Goal: Task Accomplishment & Management: Use online tool/utility

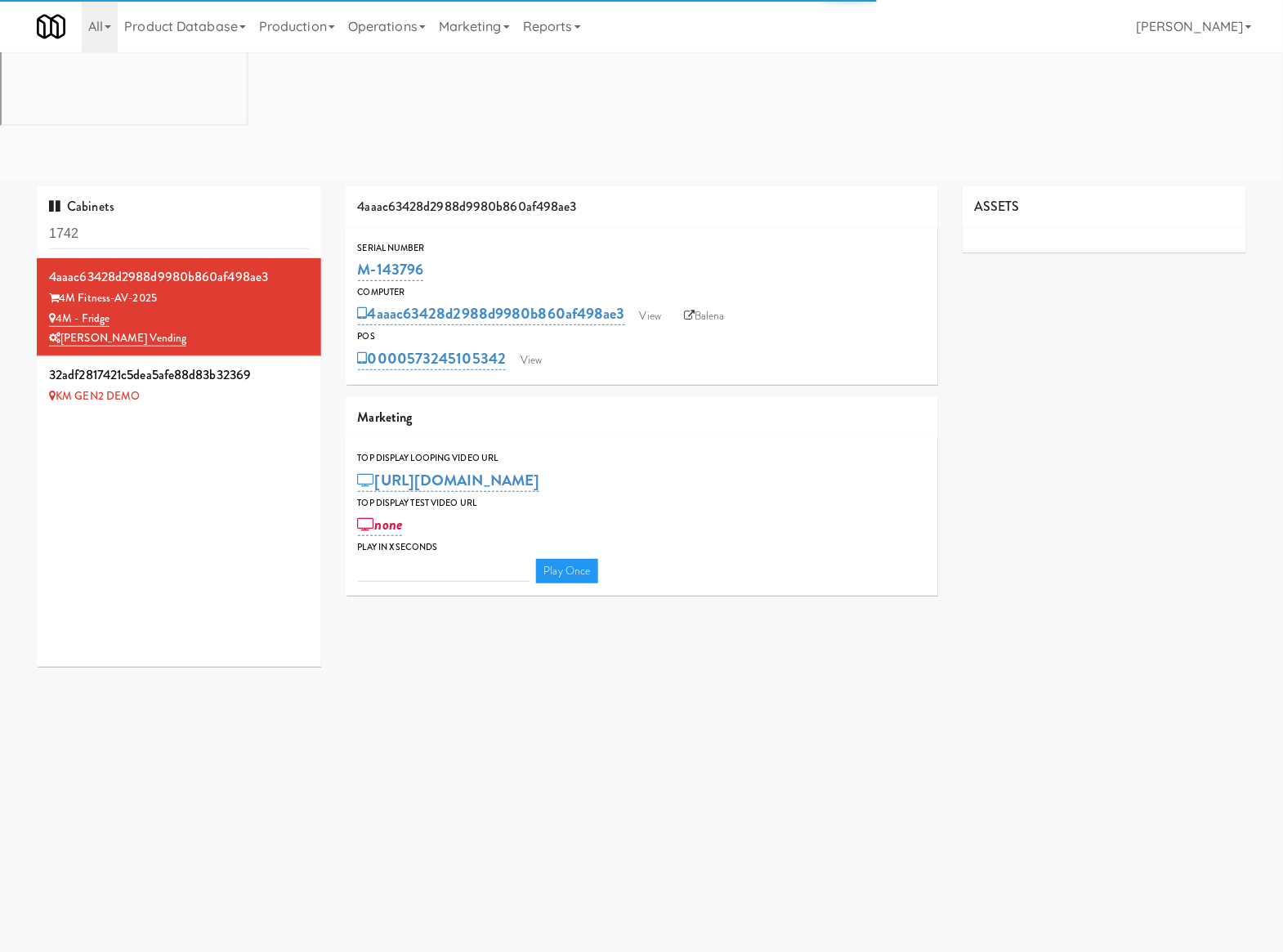
type input "3"
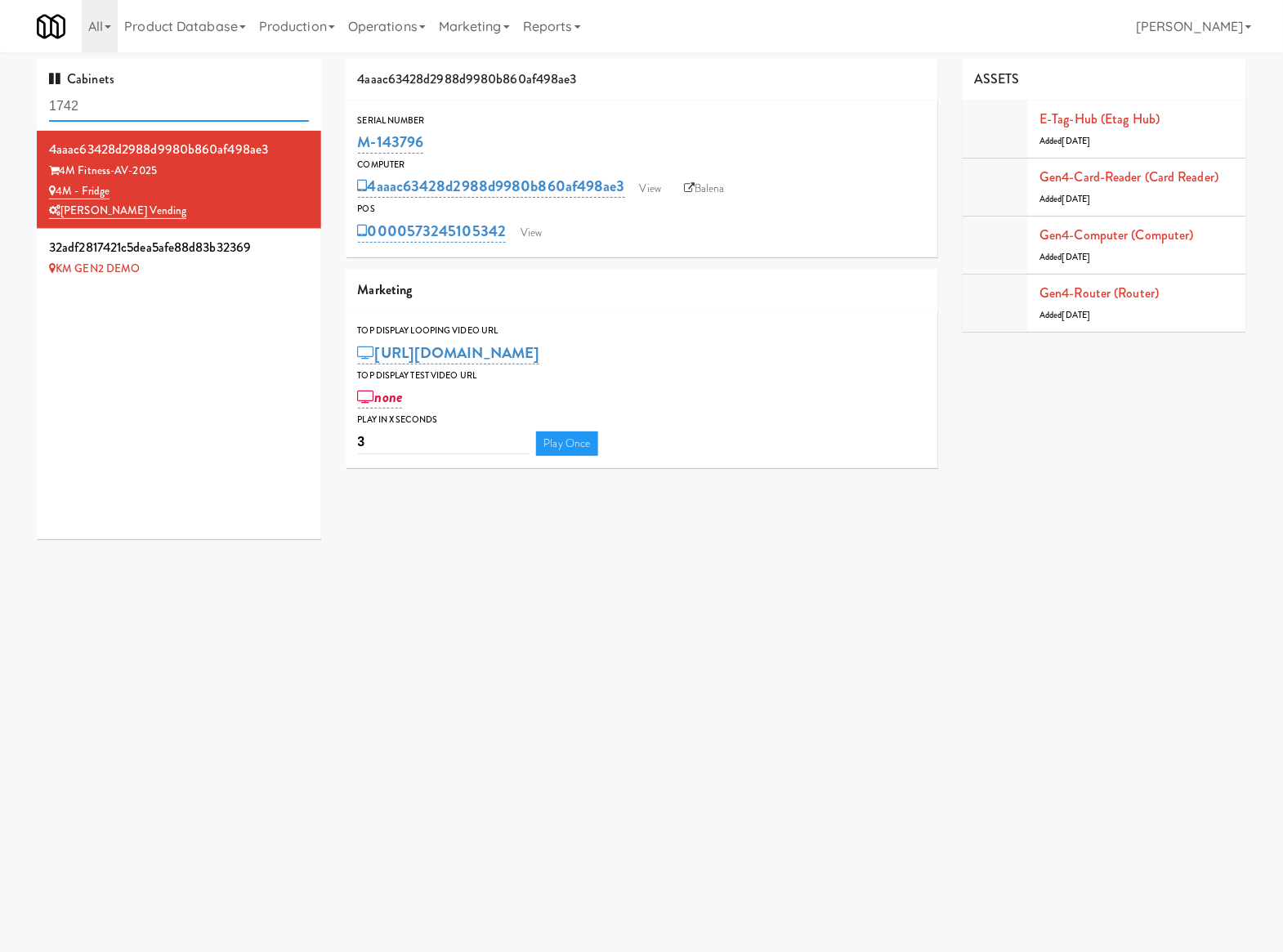
click at [148, 109] on input "1742" at bounding box center [179, 107] width 260 height 30
click at [146, 109] on input "1742" at bounding box center [179, 107] width 260 height 30
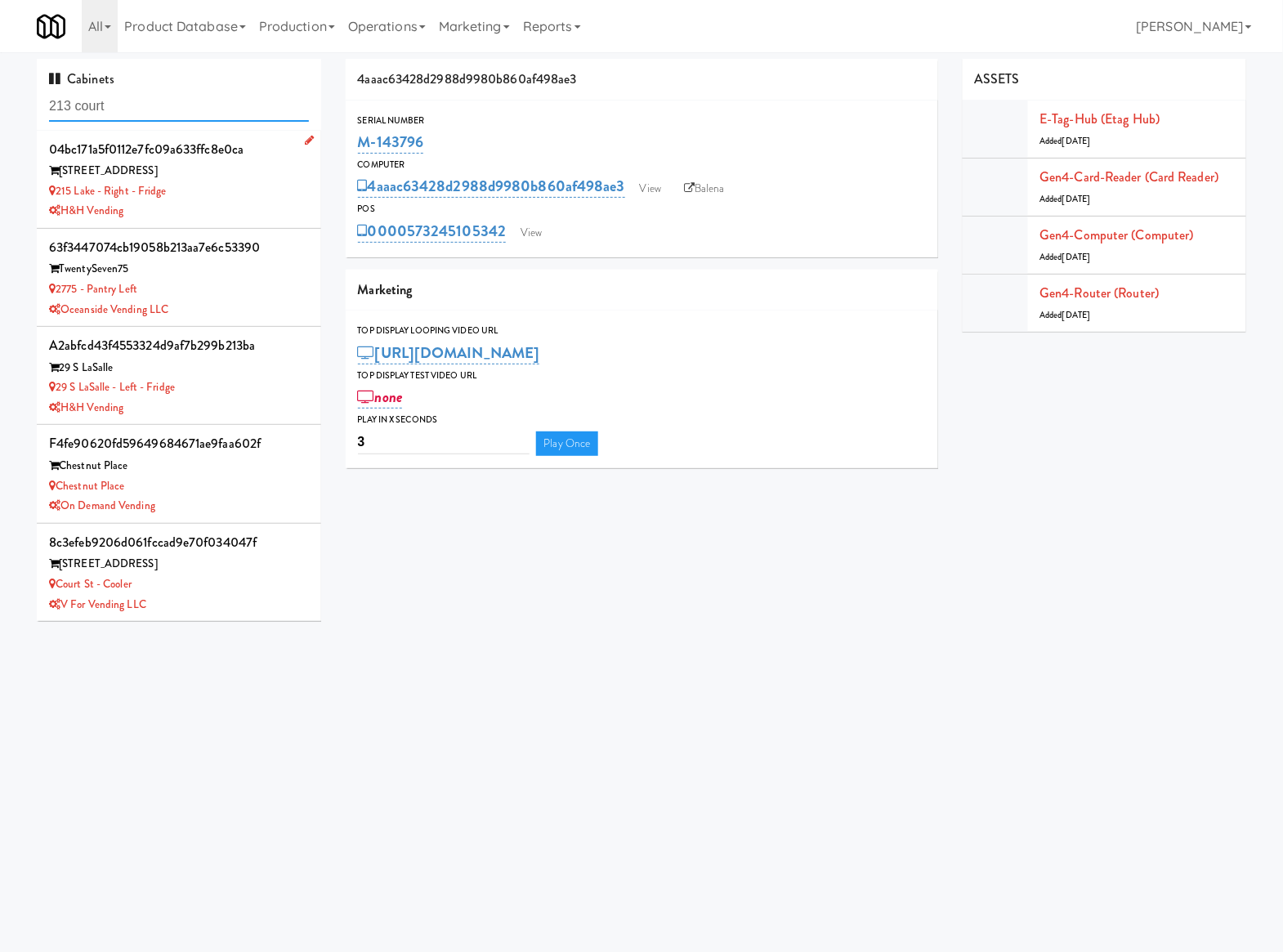
type input "213 court"
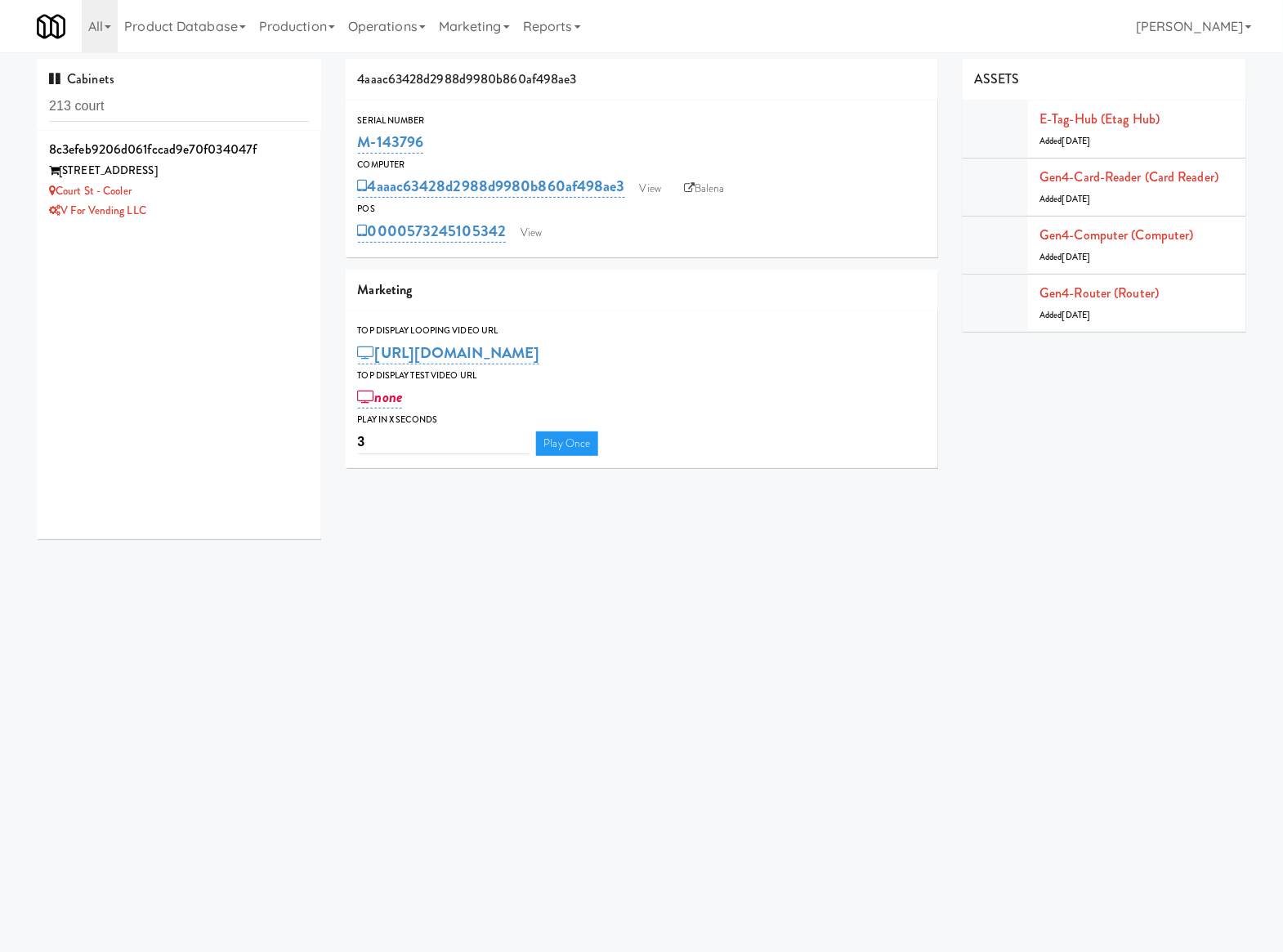
click at [207, 193] on div "Court St - Cooler" at bounding box center [179, 191] width 260 height 20
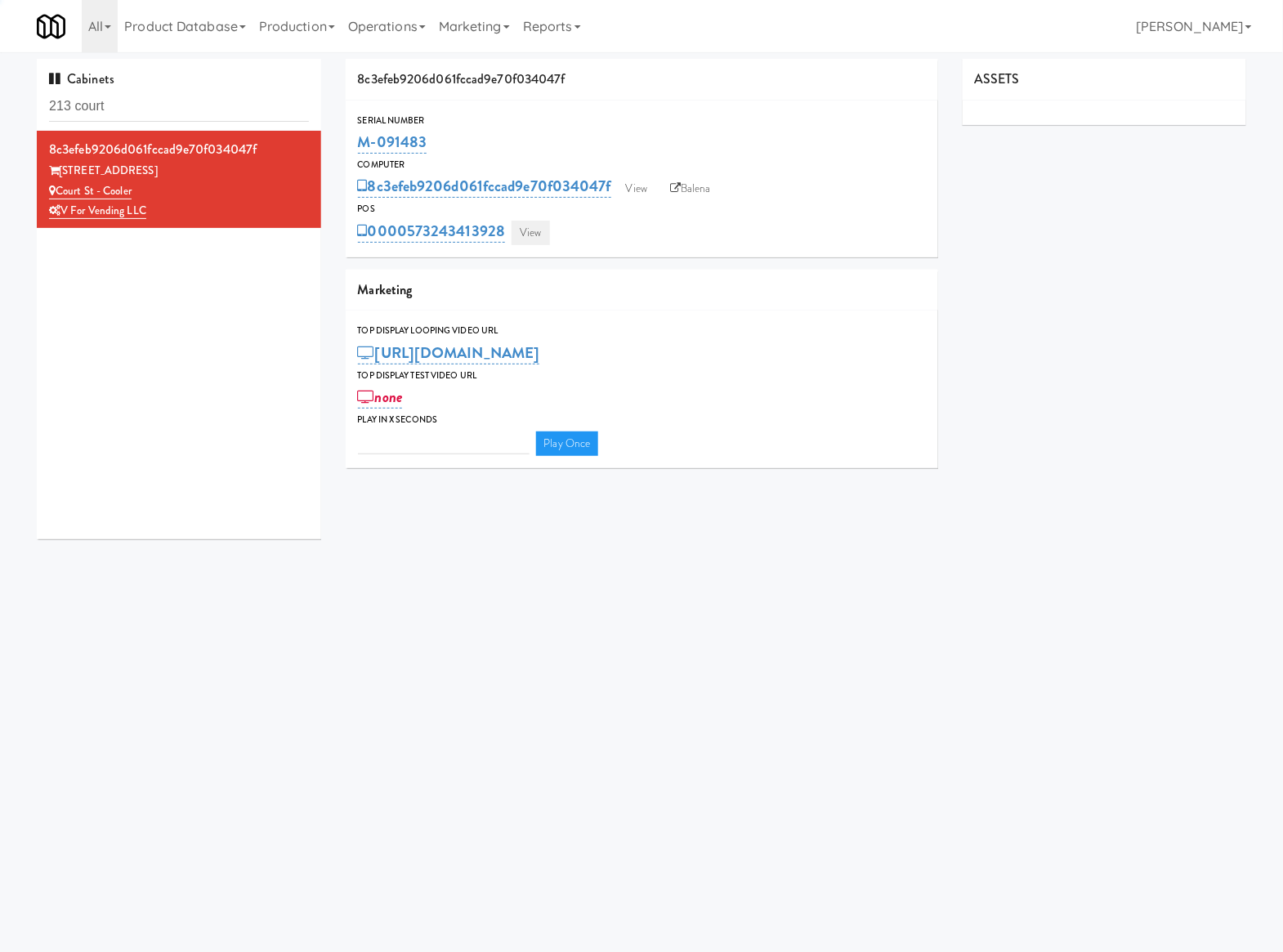
type input "3"
click at [521, 226] on link "View" at bounding box center [530, 233] width 38 height 25
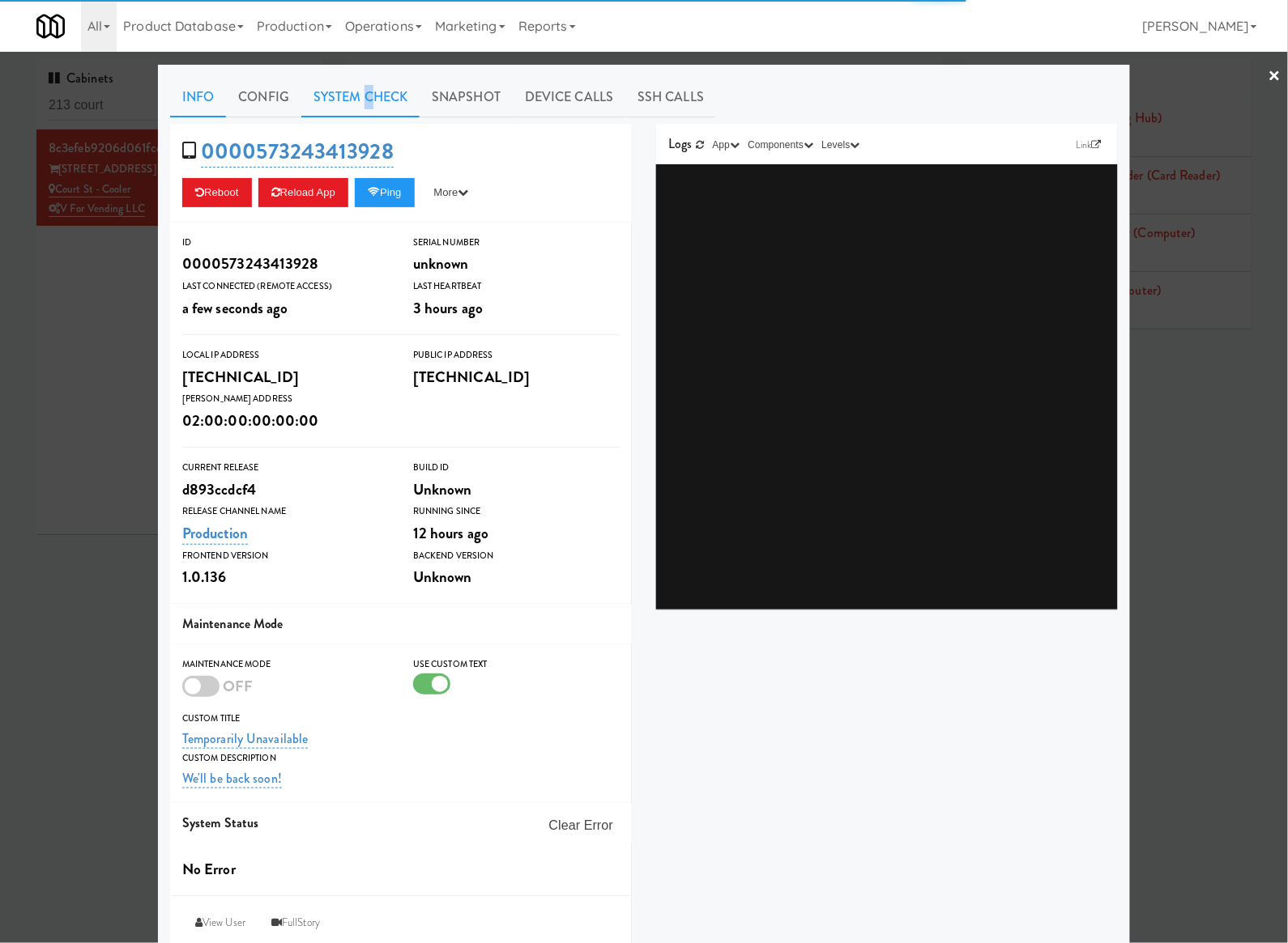
click at [360, 101] on link "System Check" at bounding box center [360, 97] width 118 height 40
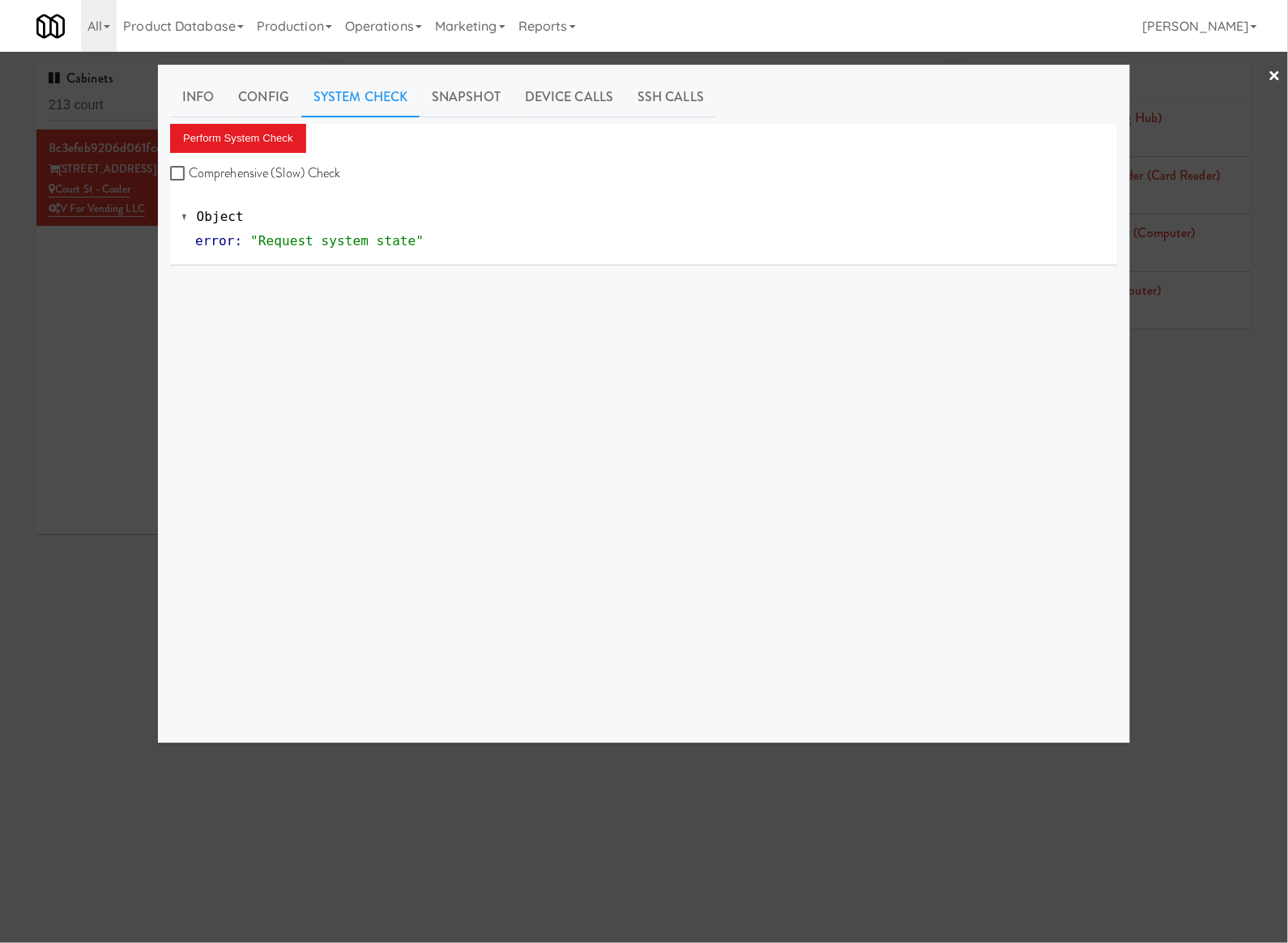
click at [282, 159] on div "Perform System Check Comprehensive (Slow) Check" at bounding box center [644, 155] width 948 height 61
click at [277, 144] on button "Perform System Check" at bounding box center [239, 138] width 136 height 29
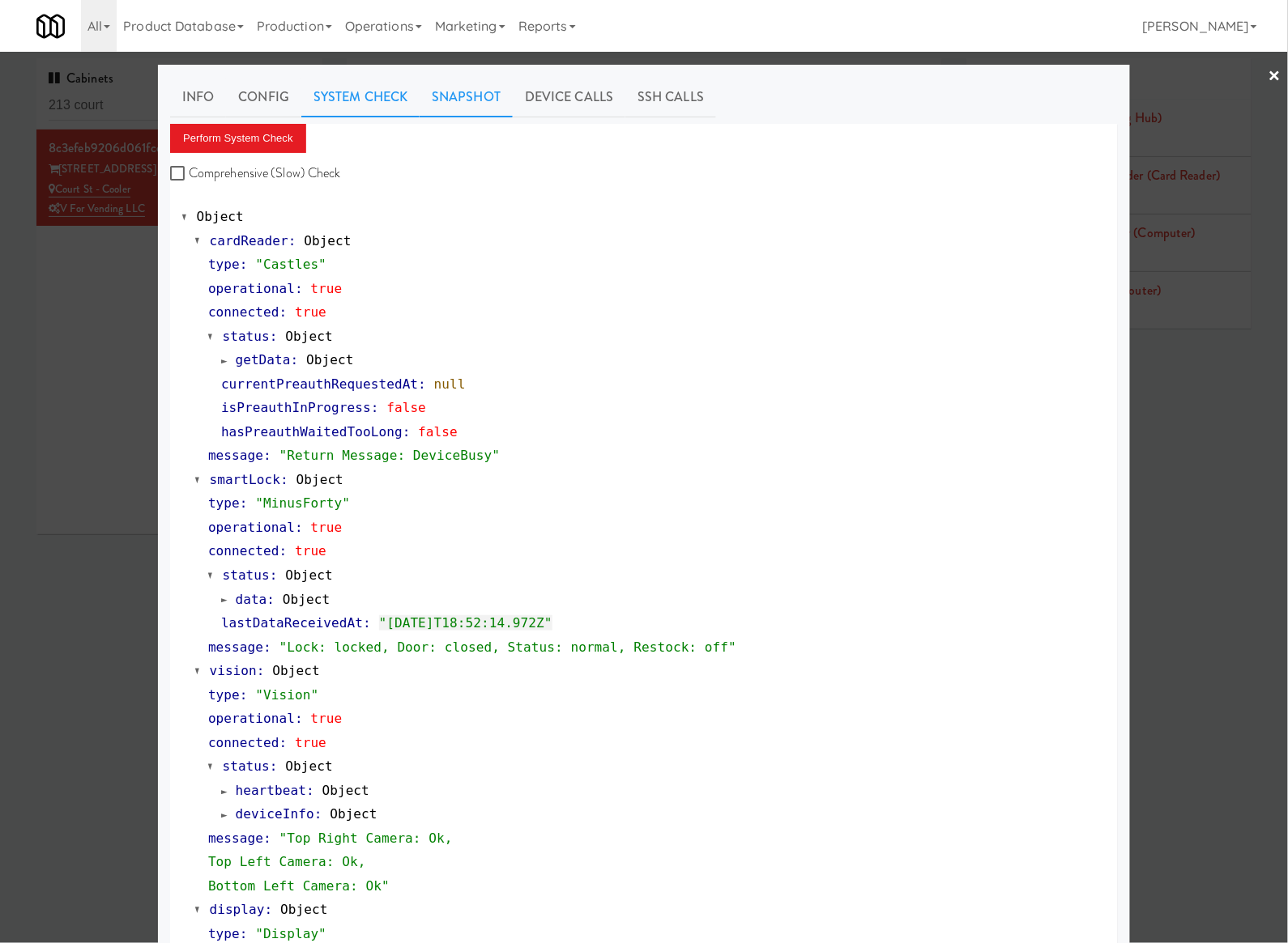
click at [477, 79] on link "Snapshot" at bounding box center [466, 97] width 94 height 40
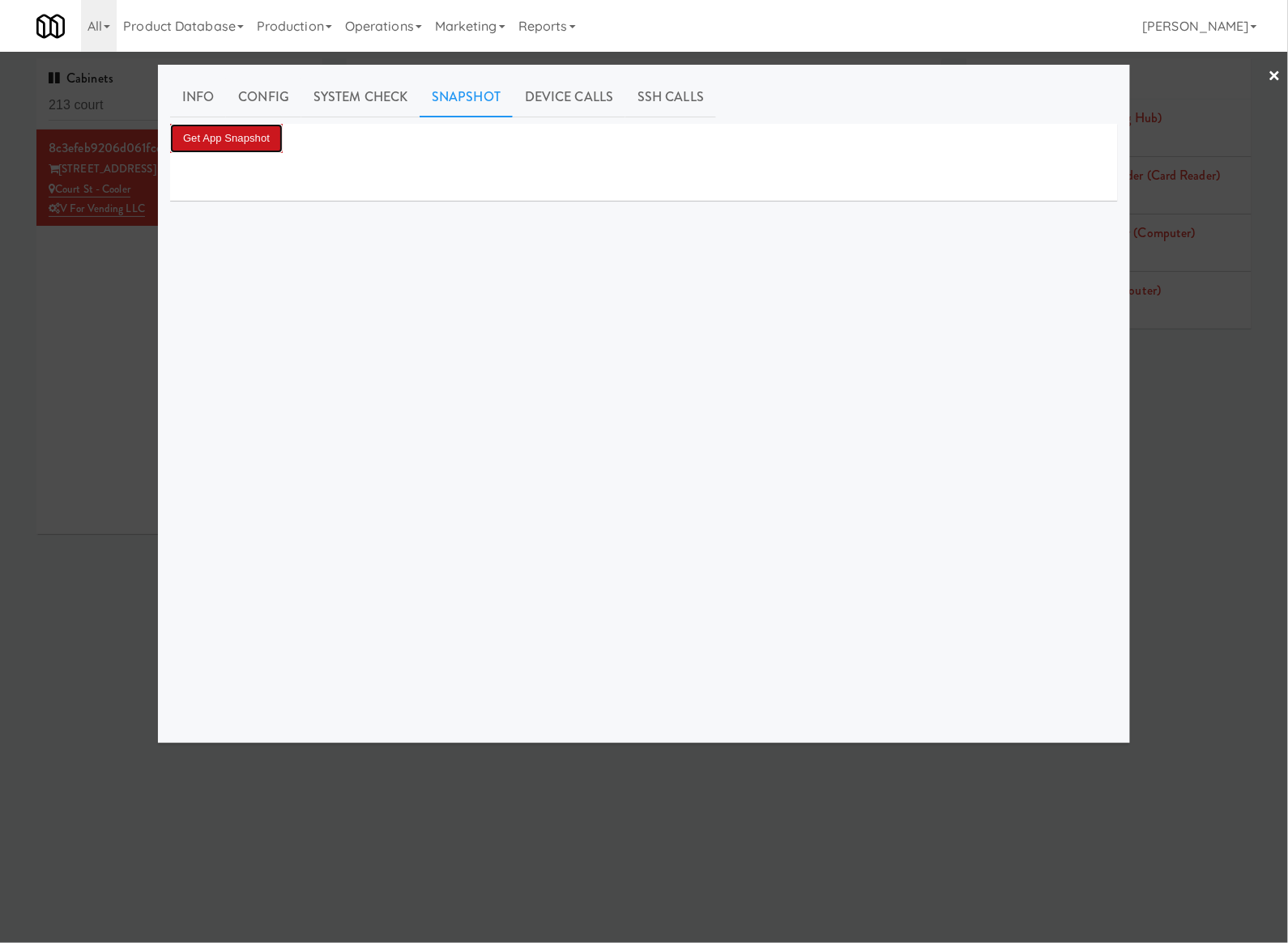
click at [247, 143] on button "Get App Snapshot" at bounding box center [226, 138] width 113 height 29
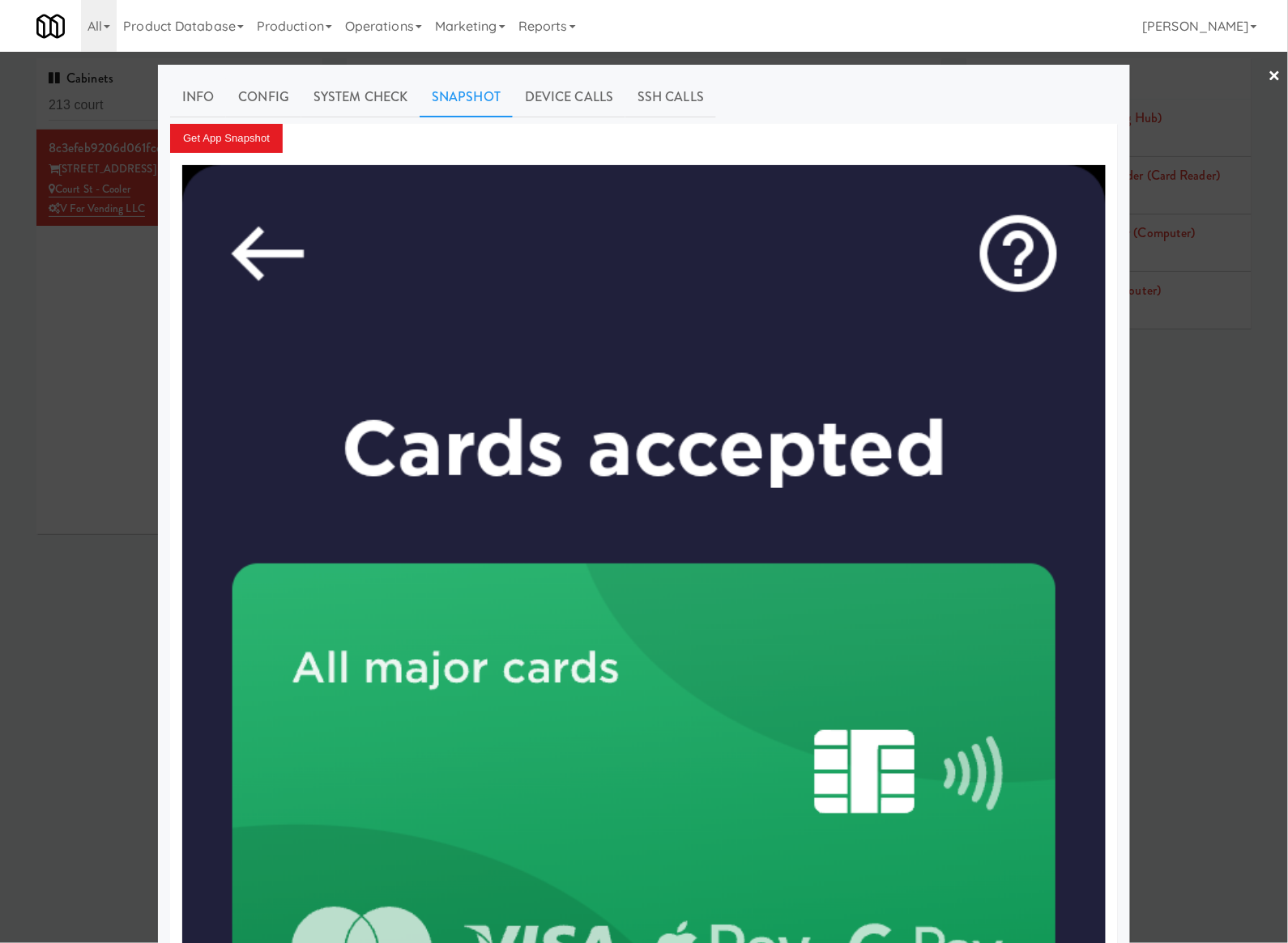
click at [72, 259] on div at bounding box center [644, 471] width 1288 height 943
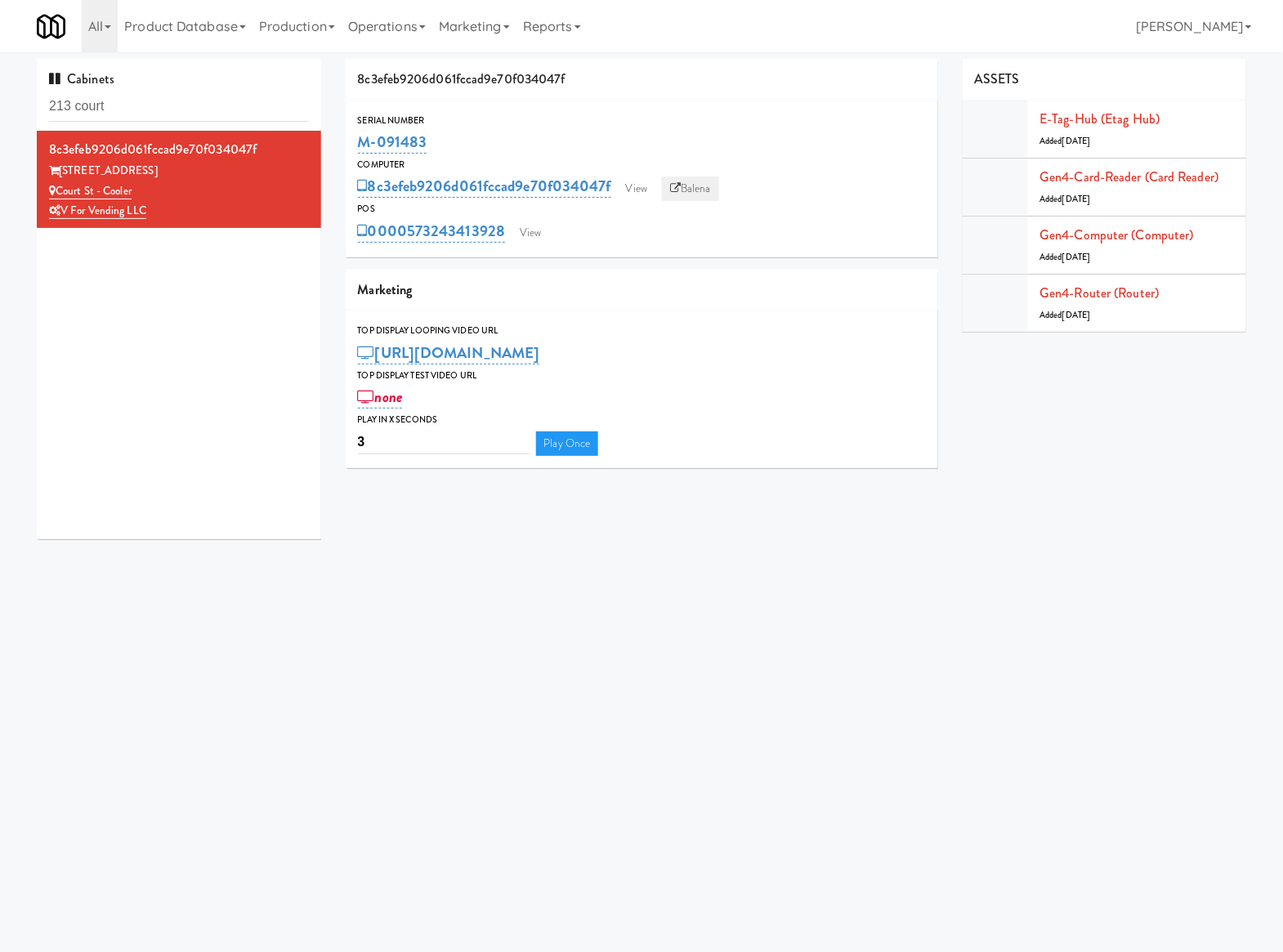
click at [703, 191] on link "Balena" at bounding box center [690, 189] width 57 height 25
click at [543, 237] on link "View" at bounding box center [530, 233] width 38 height 25
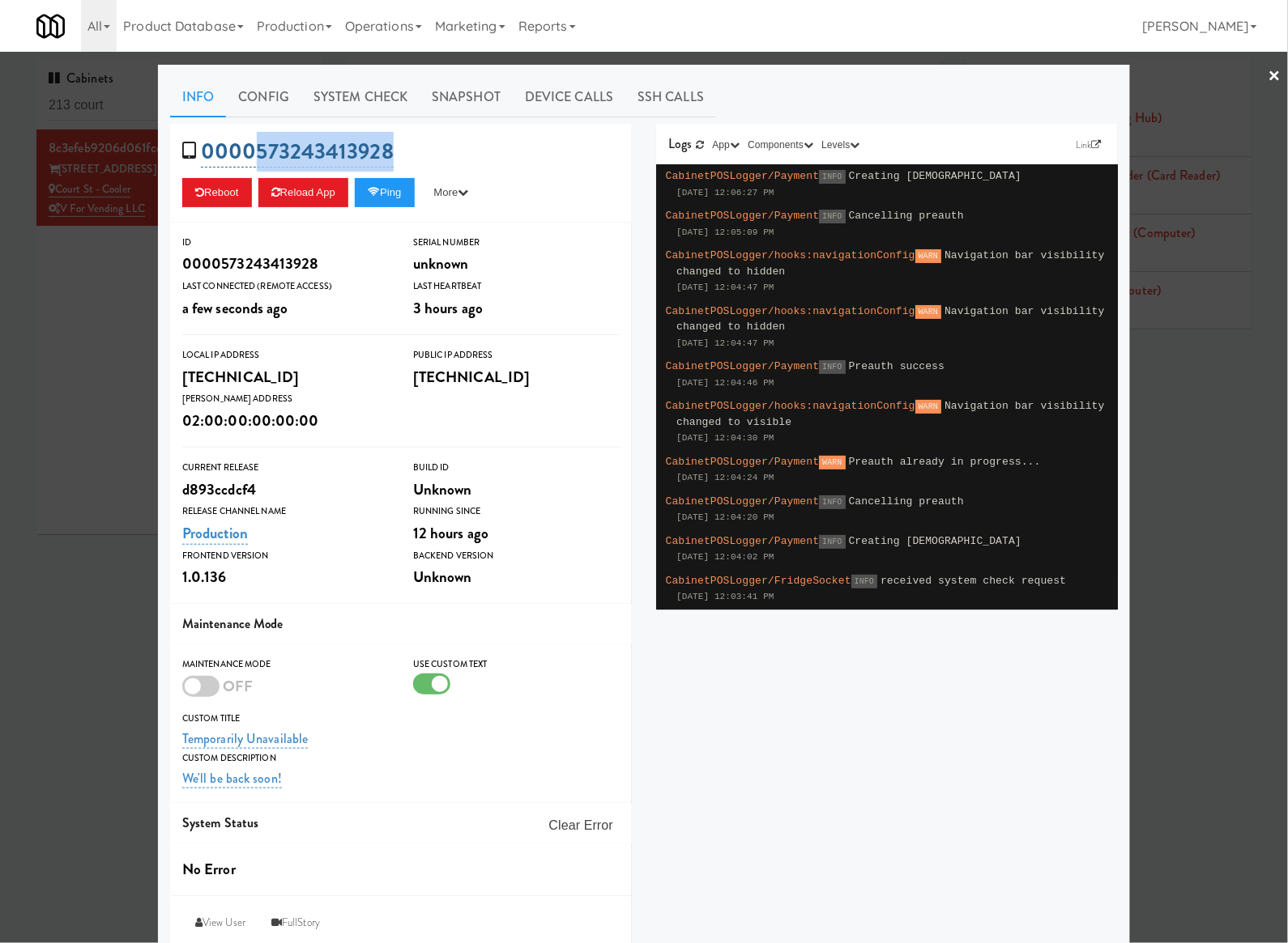
drag, startPoint x: 412, startPoint y: 154, endPoint x: 247, endPoint y: 149, distance: 165.1
click at [247, 149] on div "0000573243413928 Reboot Reload App Ping More Ping Server Restart Server Force R…" at bounding box center [401, 173] width 462 height 99
copy link "573243413928"
drag, startPoint x: 76, startPoint y: 296, endPoint x: 129, endPoint y: 205, distance: 105.3
click at [79, 298] on div at bounding box center [644, 471] width 1288 height 943
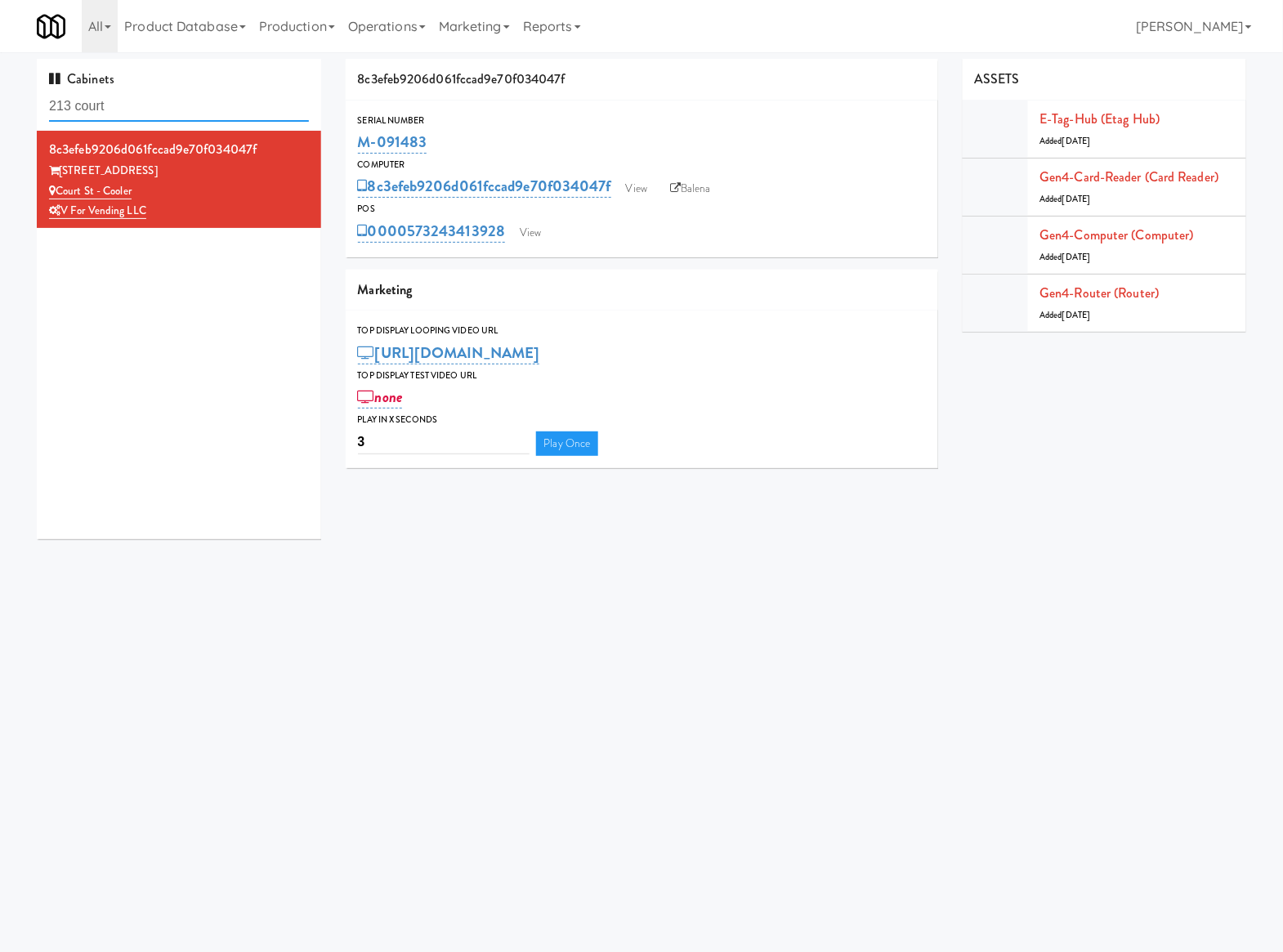
click at [159, 96] on input "213 court" at bounding box center [179, 107] width 260 height 30
drag, startPoint x: 159, startPoint y: 96, endPoint x: 176, endPoint y: 67, distance: 33.6
click at [161, 96] on input "213 court" at bounding box center [179, 107] width 260 height 30
click at [544, 244] on link "View" at bounding box center [530, 233] width 38 height 25
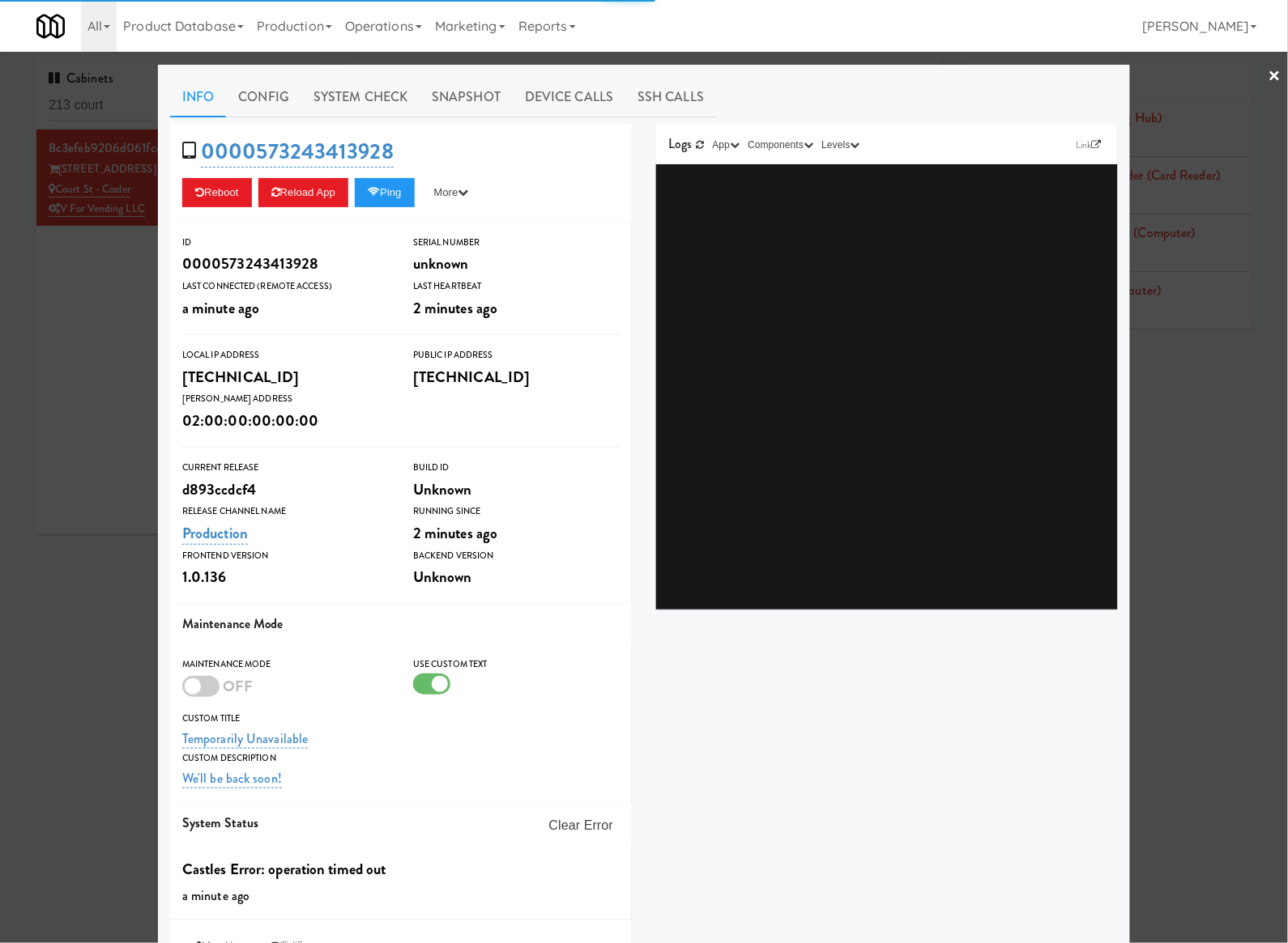
drag, startPoint x: 382, startPoint y: 94, endPoint x: 340, endPoint y: 121, distance: 49.9
click at [377, 94] on link "System Check" at bounding box center [360, 97] width 118 height 40
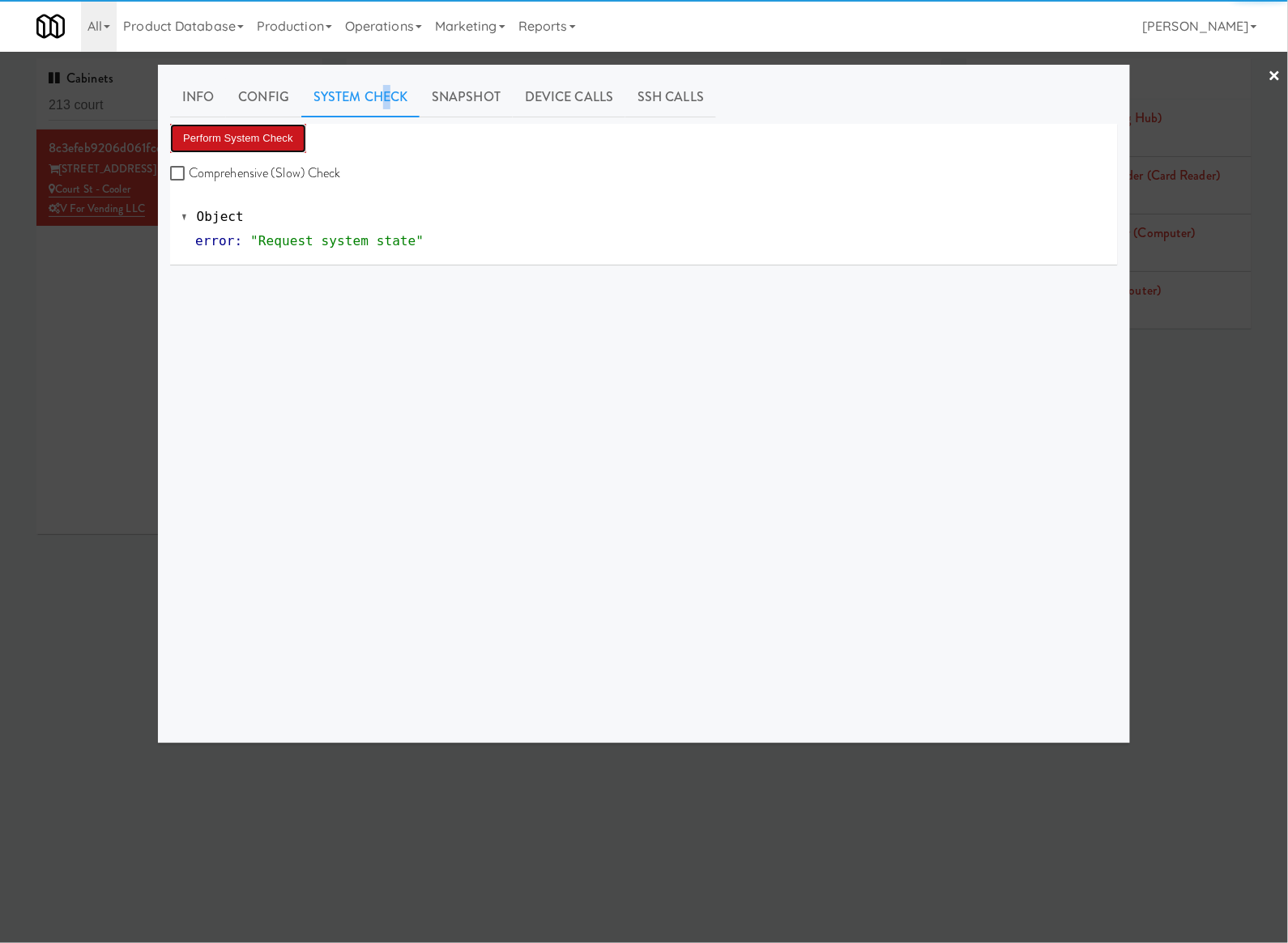
click at [291, 147] on button "Perform System Check" at bounding box center [239, 138] width 136 height 29
click at [289, 135] on button "Perform System Check" at bounding box center [239, 138] width 136 height 29
click at [269, 130] on button "Perform System Check" at bounding box center [239, 138] width 136 height 29
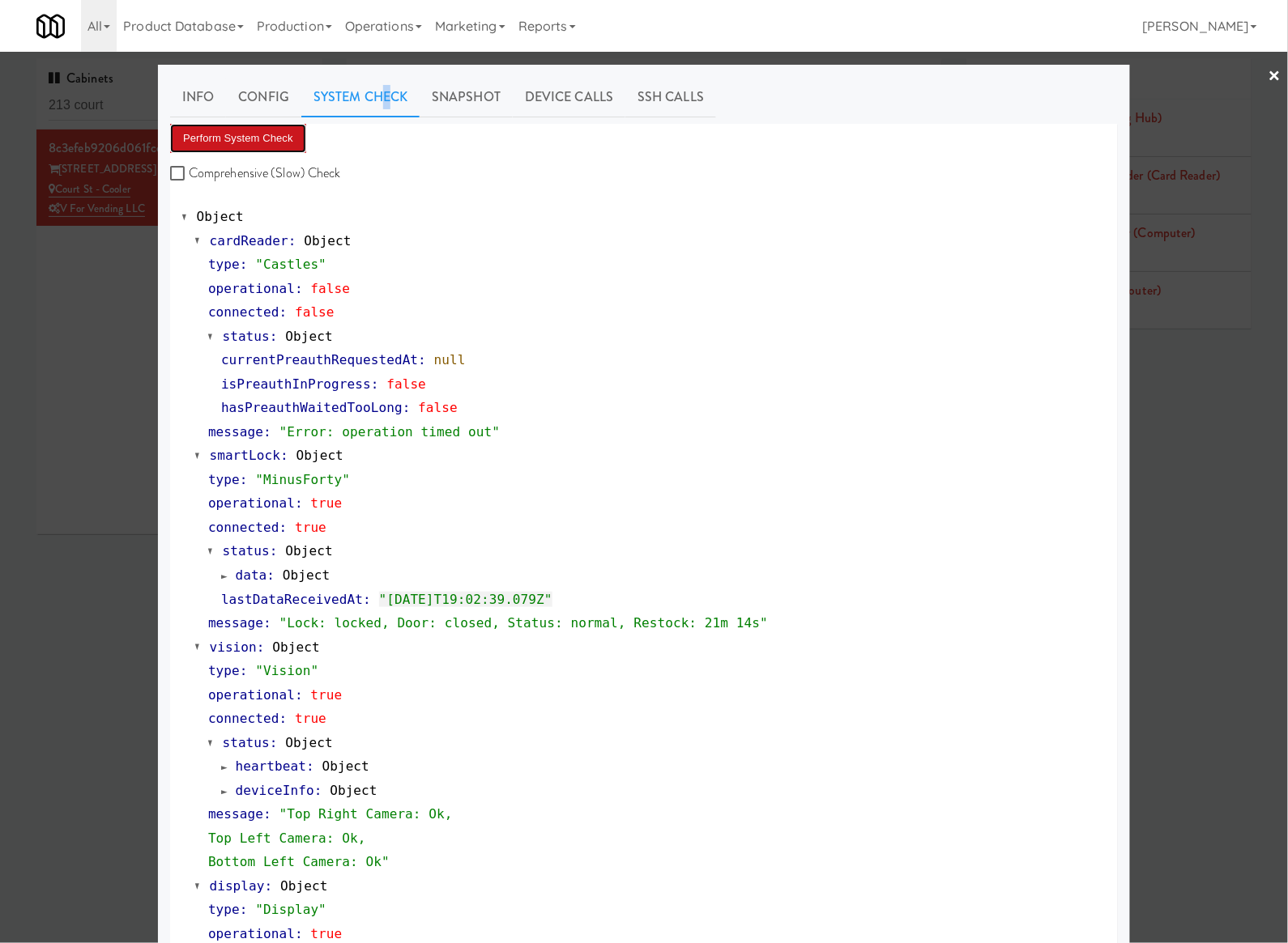
click at [254, 139] on button "Perform System Check" at bounding box center [239, 138] width 136 height 29
click at [217, 124] on button "Perform System Check" at bounding box center [239, 138] width 136 height 29
click at [231, 133] on button "Perform System Check" at bounding box center [239, 138] width 136 height 29
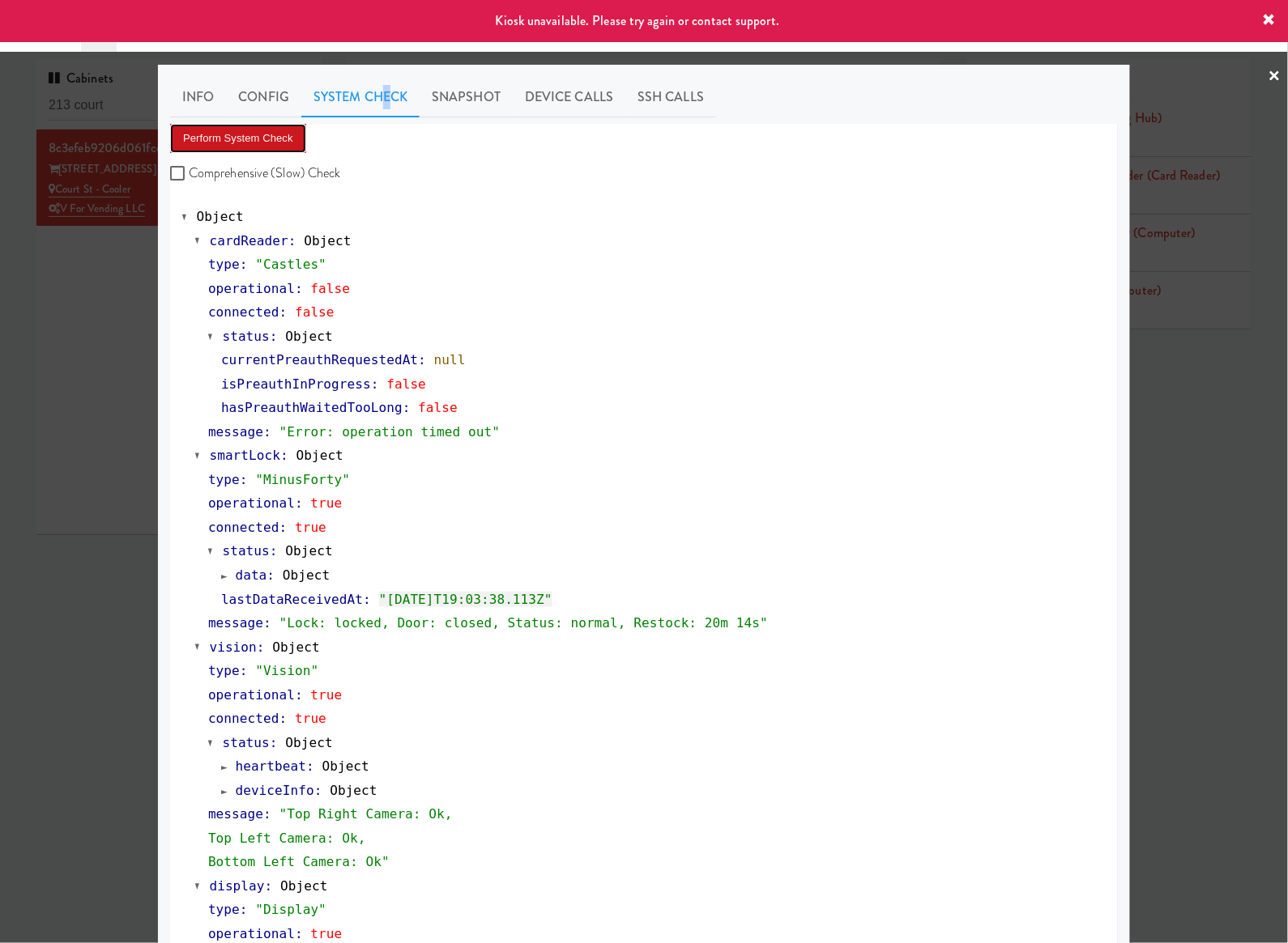
click at [231, 133] on button "Perform System Check" at bounding box center [239, 138] width 136 height 29
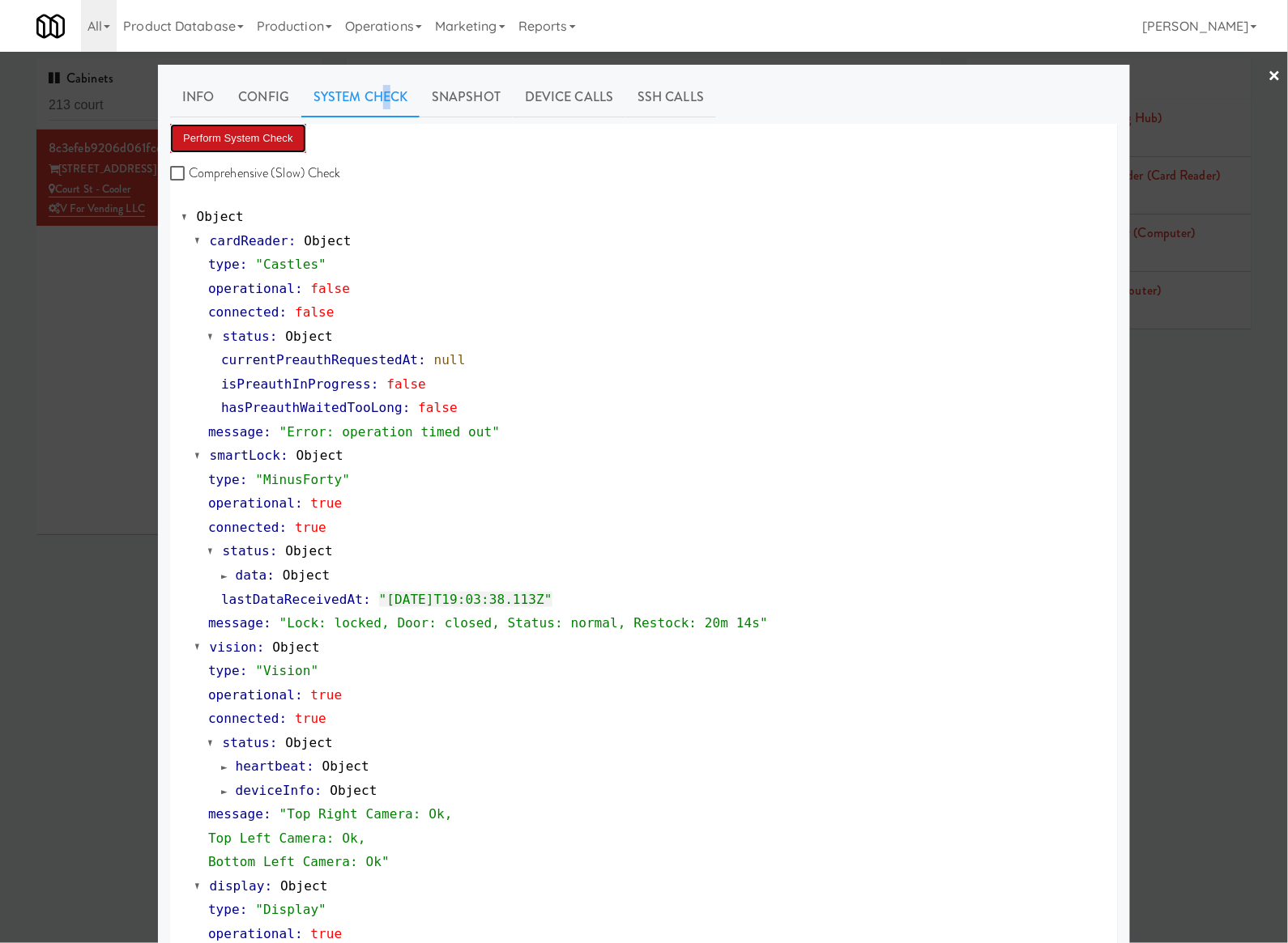
click at [247, 130] on button "Perform System Check" at bounding box center [239, 138] width 136 height 29
click at [245, 141] on button "Perform System Check" at bounding box center [239, 138] width 136 height 29
click at [247, 143] on button "Perform System Check" at bounding box center [239, 138] width 136 height 29
click at [258, 134] on button "Perform System Check" at bounding box center [239, 138] width 136 height 29
click at [53, 236] on div at bounding box center [644, 471] width 1288 height 943
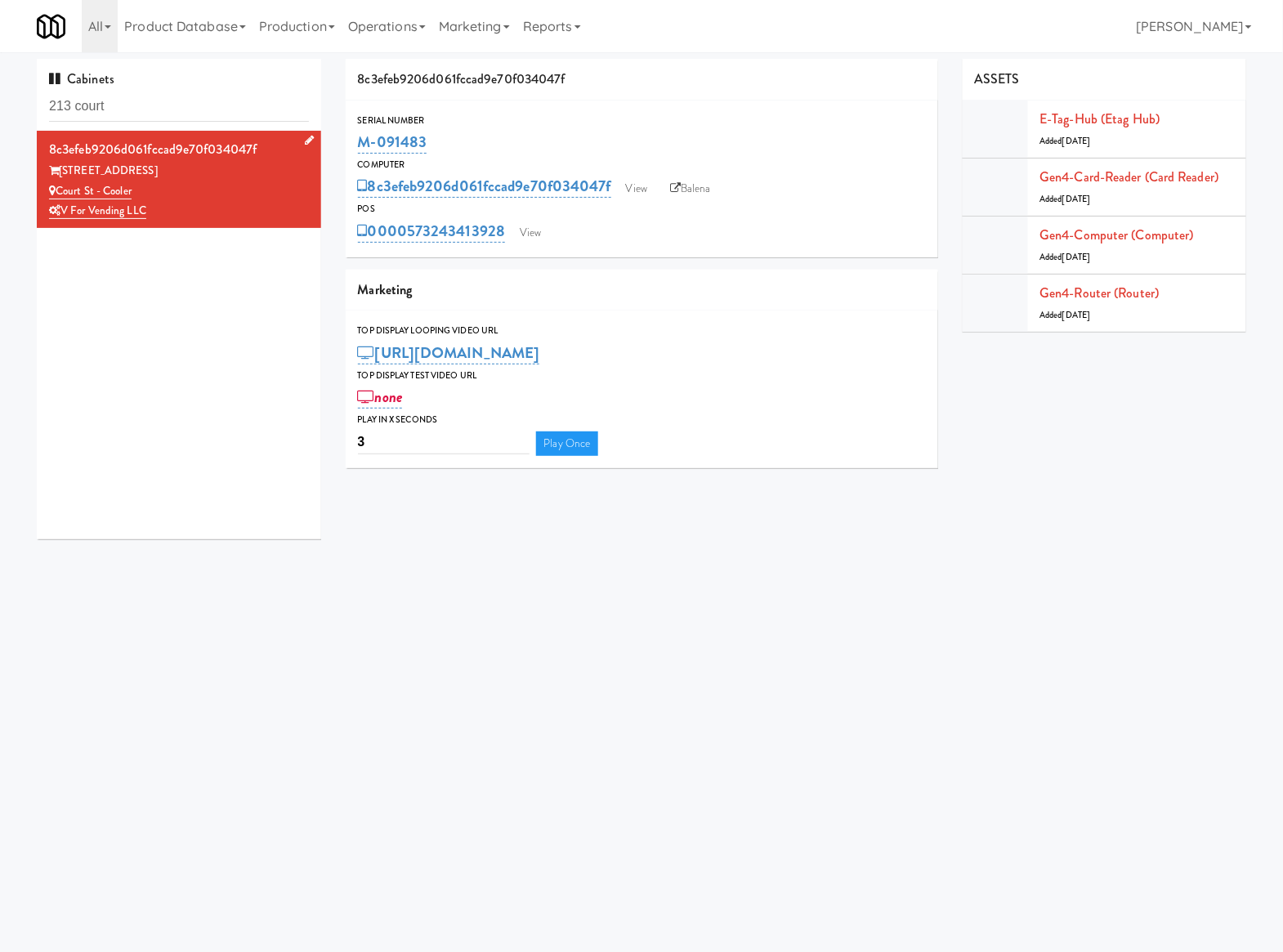
drag, startPoint x: 151, startPoint y: 175, endPoint x: 62, endPoint y: 164, distance: 89.7
click at [62, 164] on div "213 Court Street" at bounding box center [179, 170] width 260 height 20
copy div "213 Court Street"
drag, startPoint x: 177, startPoint y: 190, endPoint x: 61, endPoint y: 196, distance: 116.2
click at [56, 196] on div "Court St - Cooler" at bounding box center [179, 191] width 260 height 20
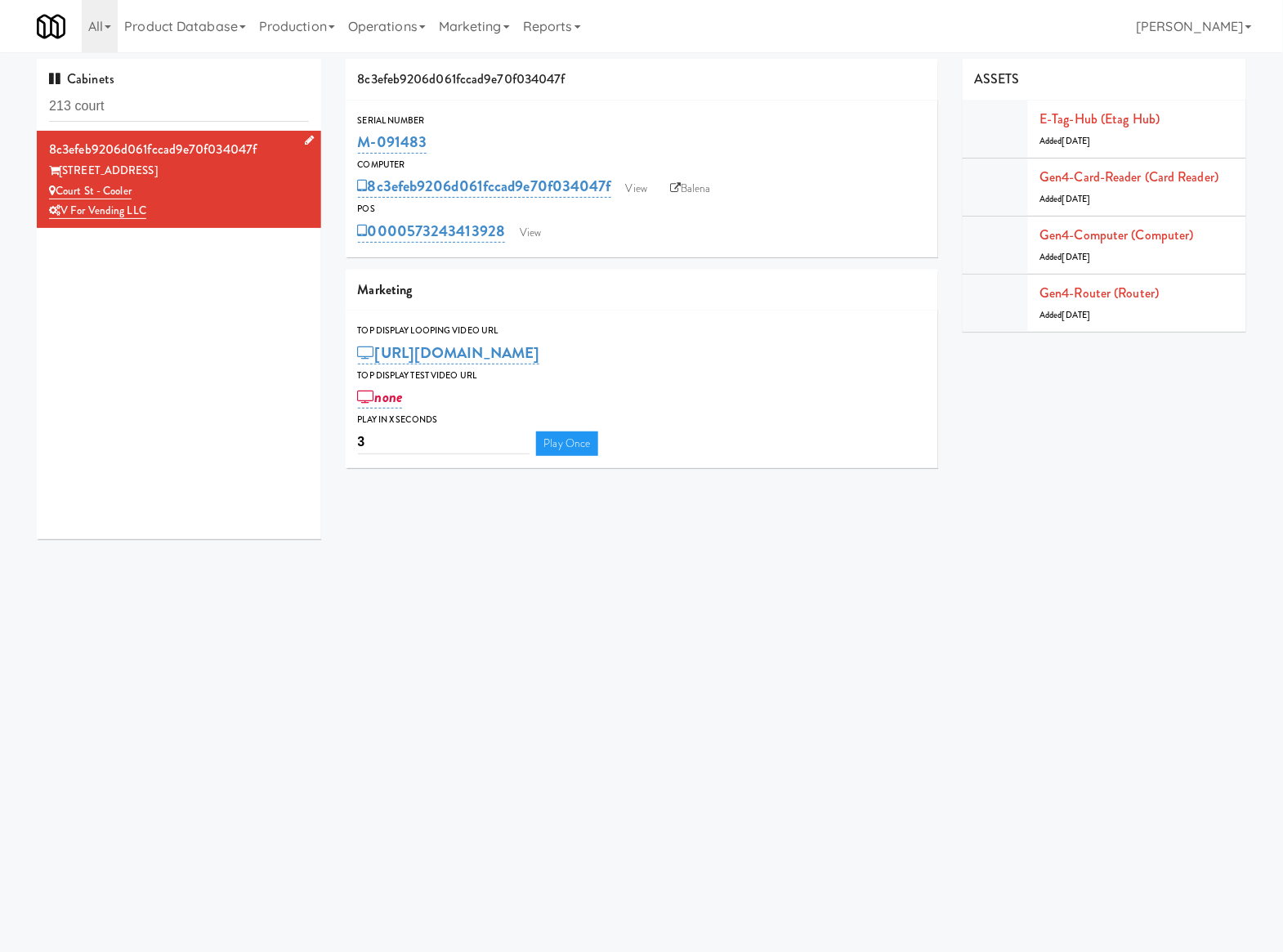
copy link "Court St - Cooler"
click at [302, 376] on div "8c3efeb9206d061fccad9e70f034047f 213 Court Street Court St - Cooler V for Vendi…" at bounding box center [179, 334] width 284 height 409
click at [205, 113] on input "213 court" at bounding box center [179, 107] width 260 height 30
click at [205, 115] on input "213 court" at bounding box center [179, 107] width 260 height 30
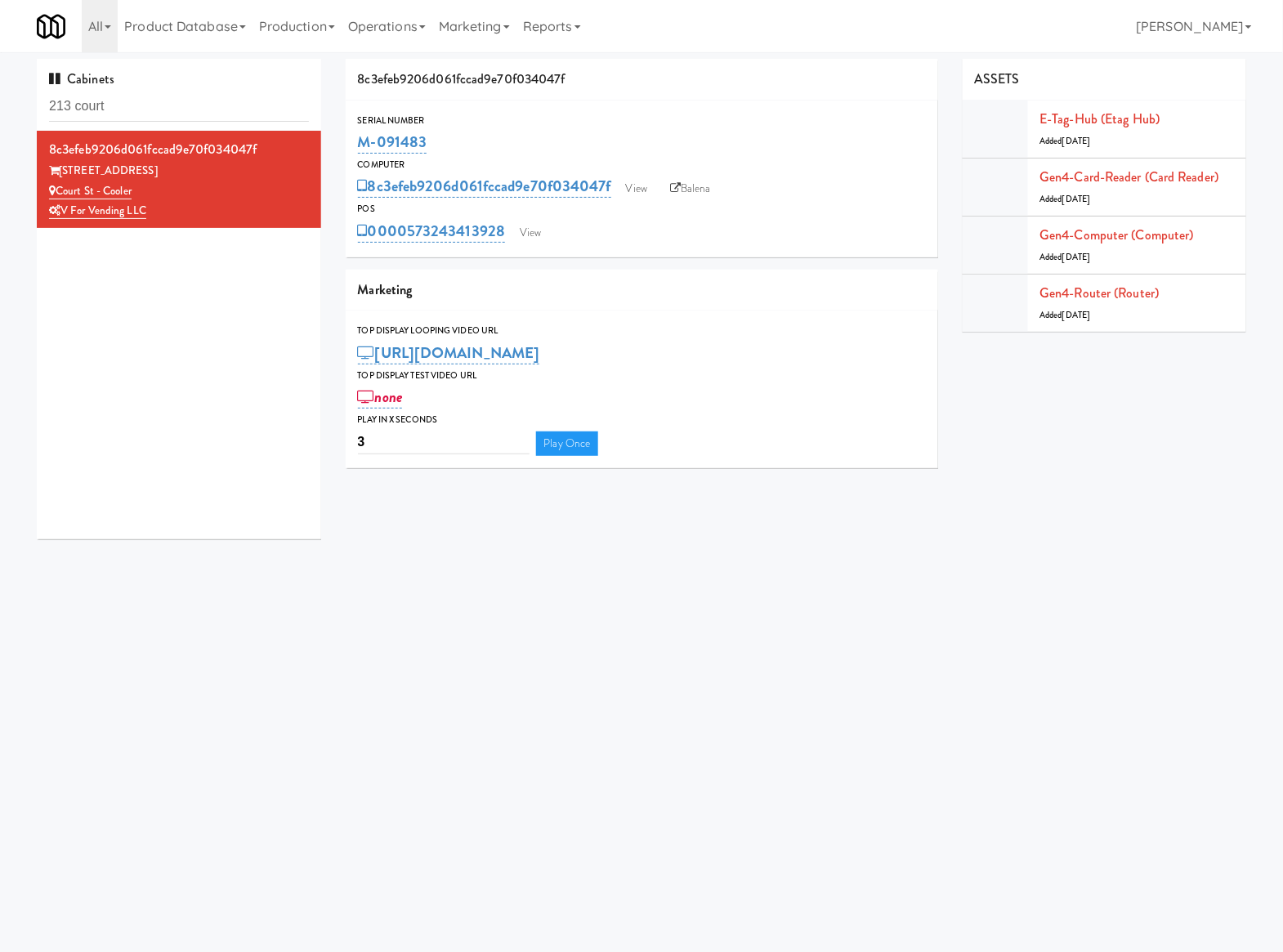
drag, startPoint x: 448, startPoint y: 141, endPoint x: 348, endPoint y: 131, distance: 100.5
click at [348, 131] on div "Serial Number M-091483" at bounding box center [642, 135] width 593 height 44
copy link "M-091483"
click at [139, 180] on div "213 Court Street" at bounding box center [179, 170] width 260 height 20
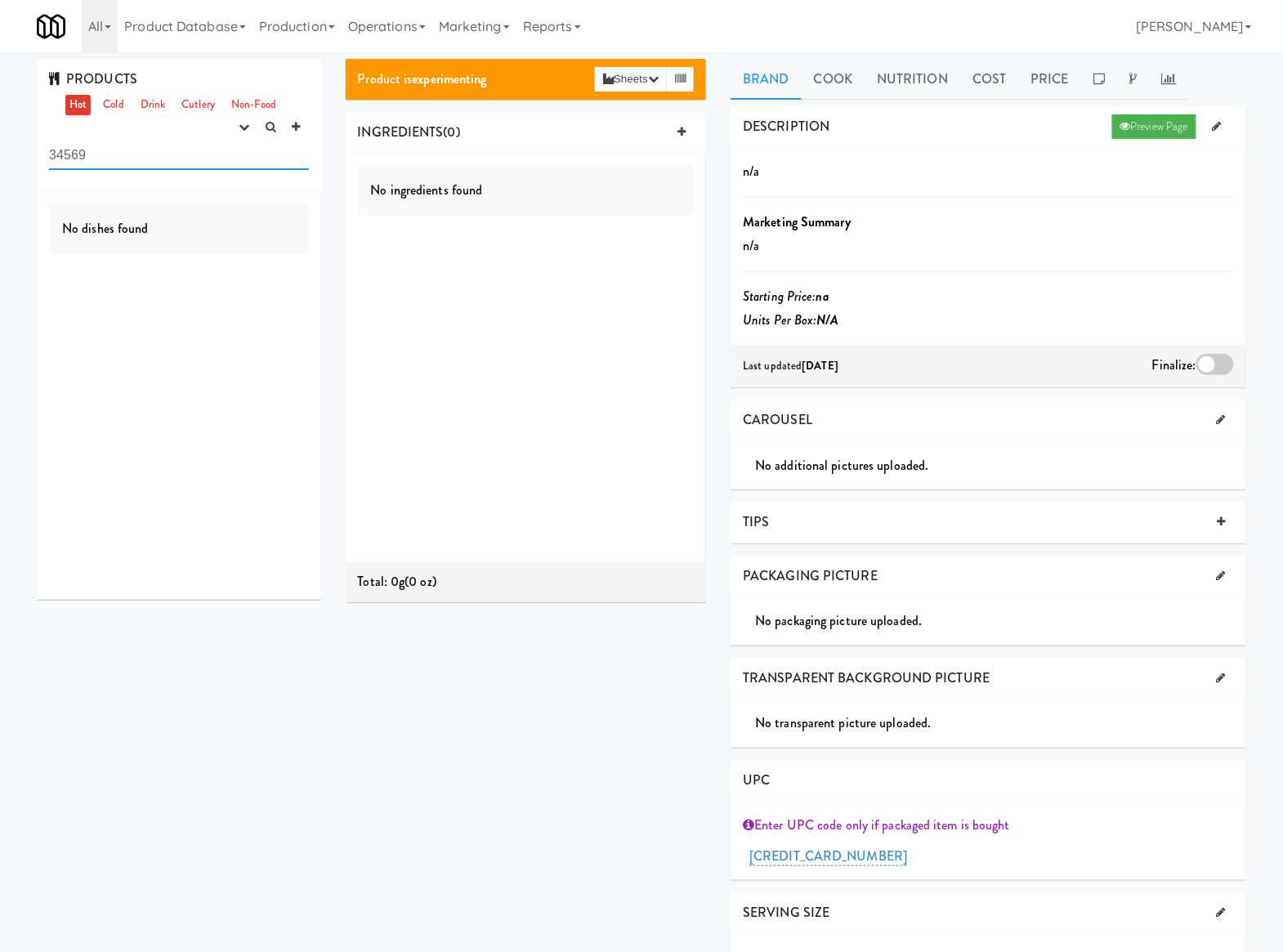
click at [53, 144] on input "34569" at bounding box center [179, 154] width 260 height 30
click at [54, 144] on input "34569" at bounding box center [179, 154] width 260 height 30
click at [377, 24] on link "Operations" at bounding box center [386, 26] width 91 height 52
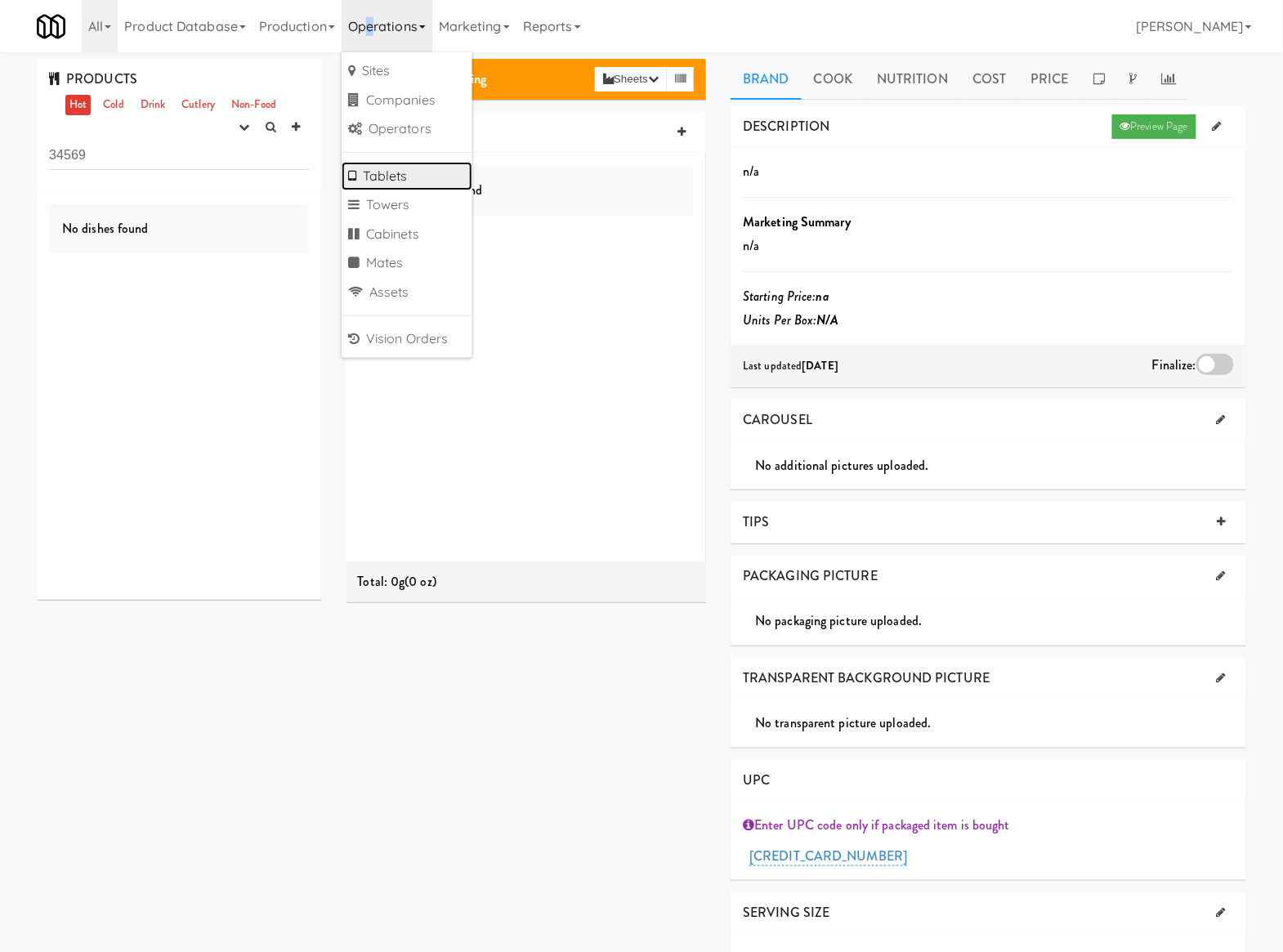
click at [376, 175] on link "Tablets" at bounding box center [407, 176] width 131 height 29
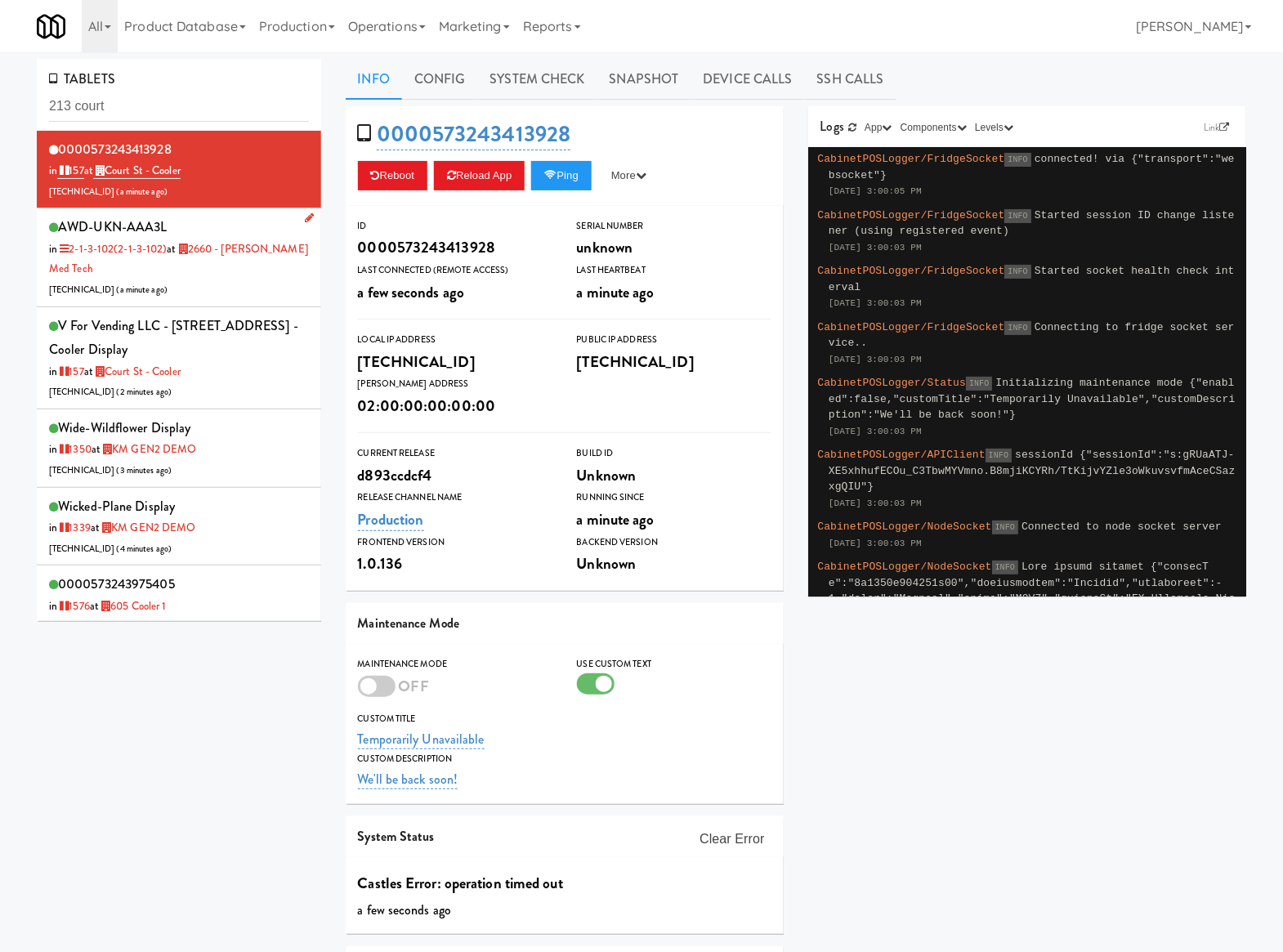
type input "213 court"
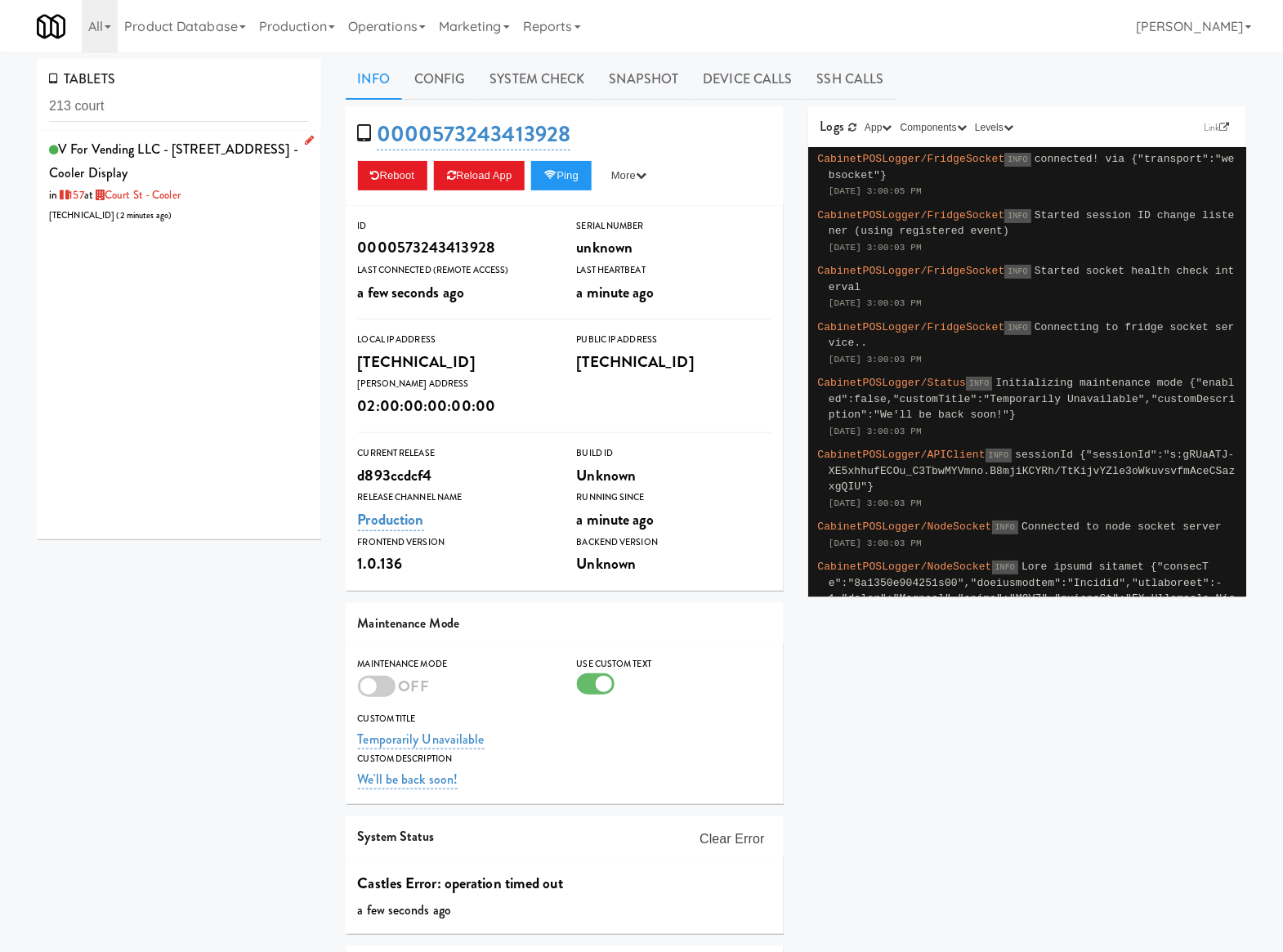
click at [219, 203] on div "V for Vending LLC - 213 Court Street - Court St - Cooler Display in 157 at Cour…" at bounding box center [179, 182] width 260 height 88
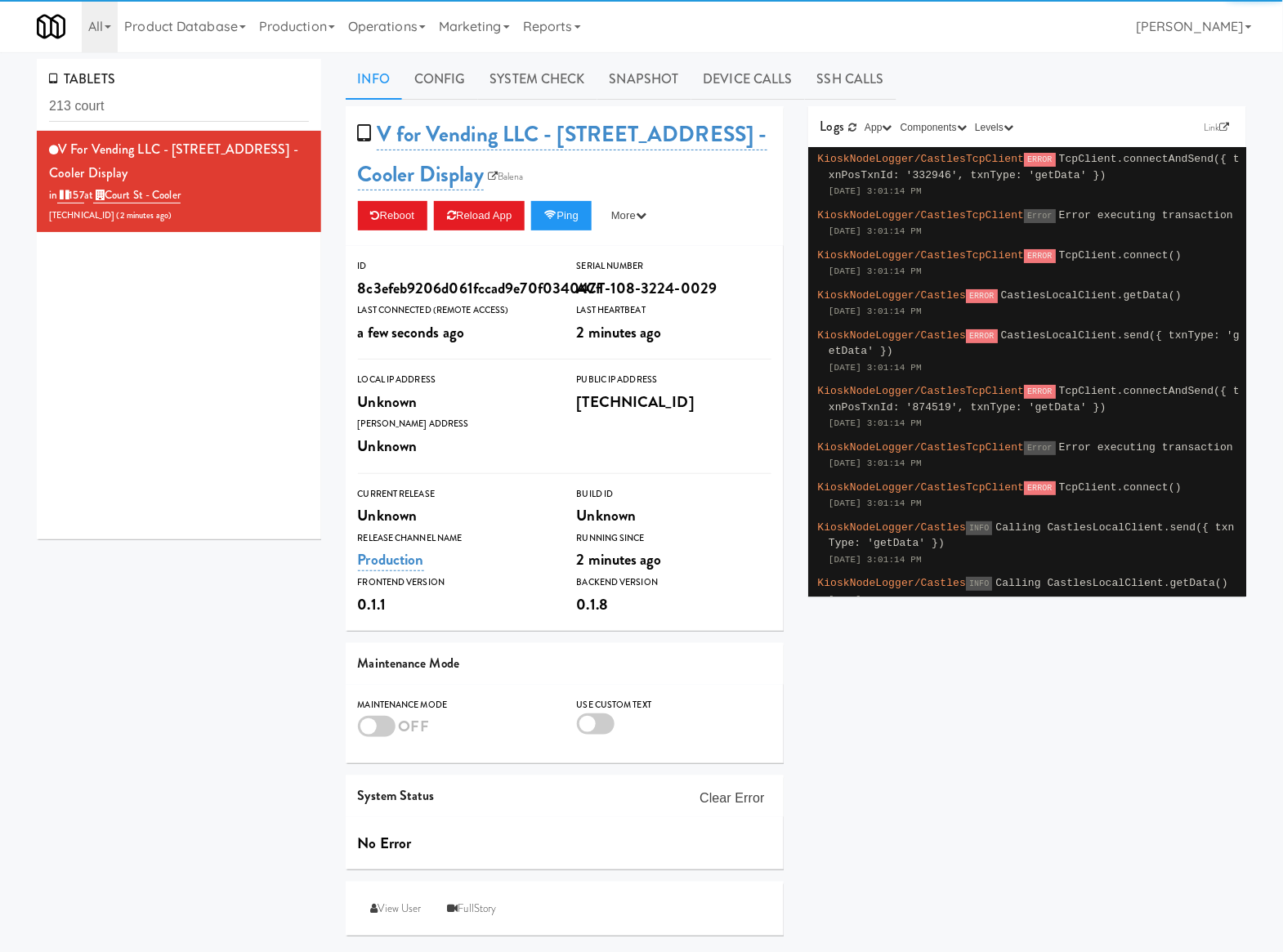
click at [183, 90] on div "TABLETS 213 court" at bounding box center [179, 95] width 284 height 72
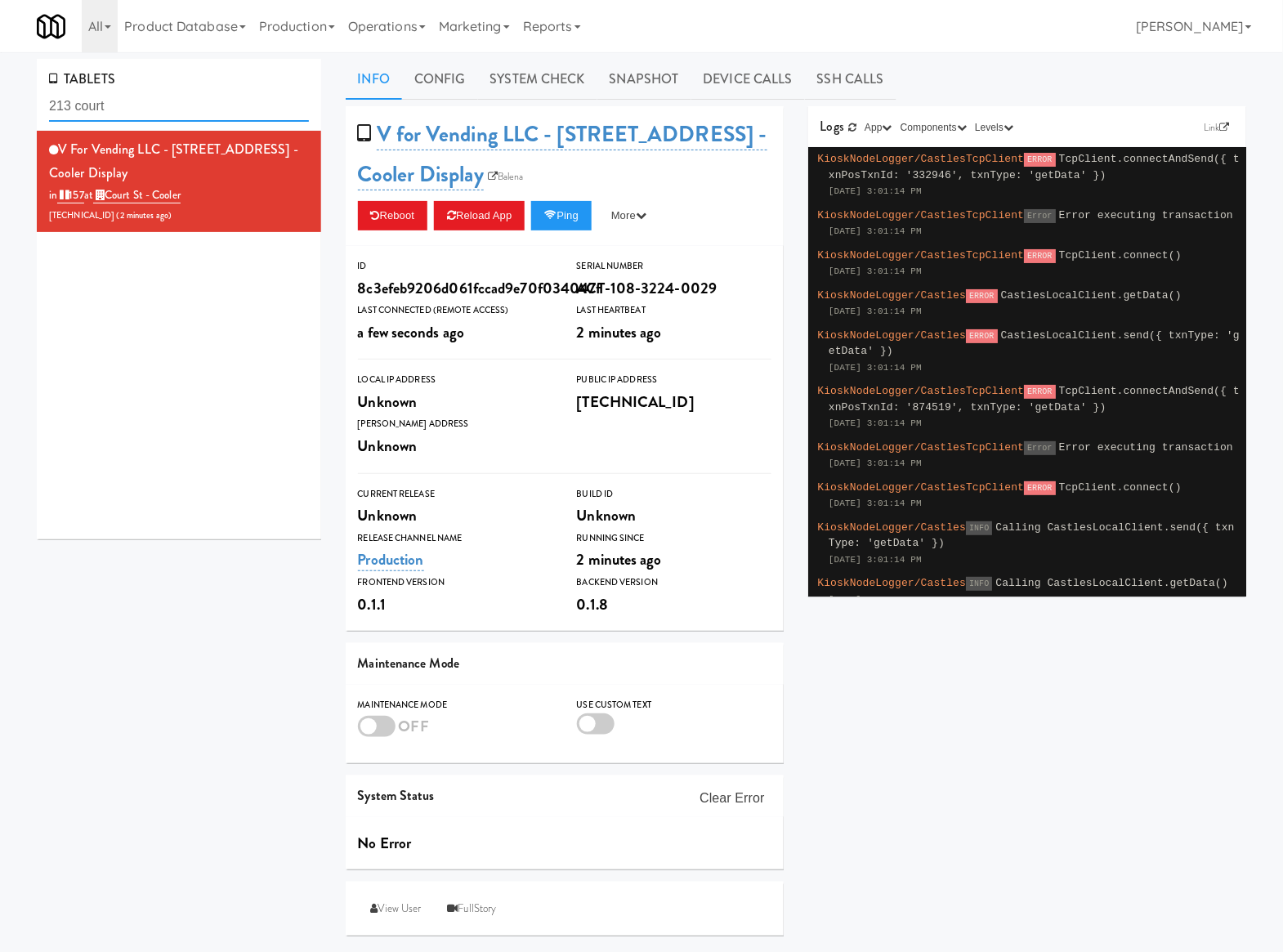
click at [204, 112] on input "213 court" at bounding box center [179, 107] width 260 height 30
click at [502, 27] on link "Marketing" at bounding box center [474, 26] width 84 height 52
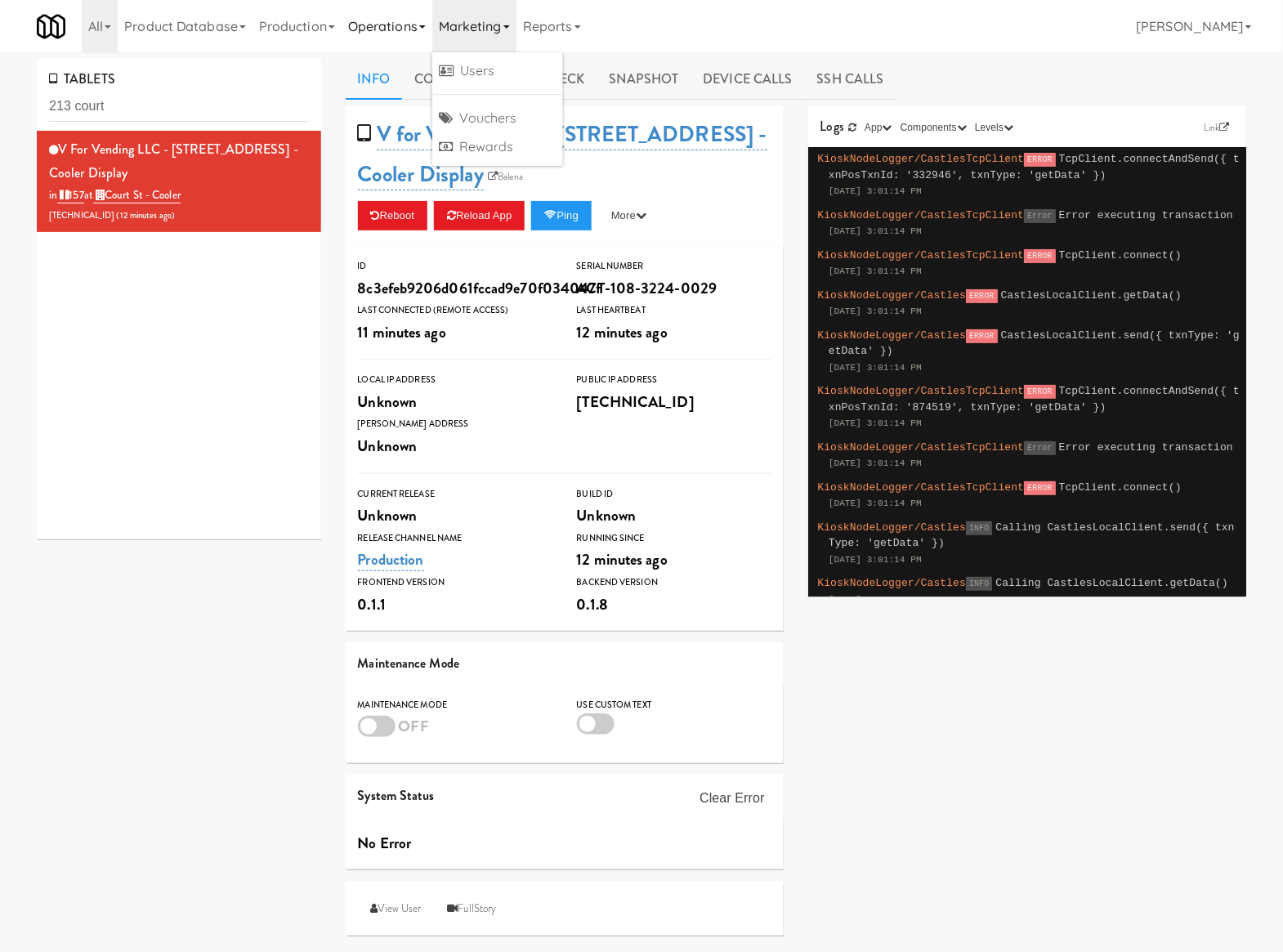
click at [403, 33] on link "Operations" at bounding box center [386, 26] width 91 height 52
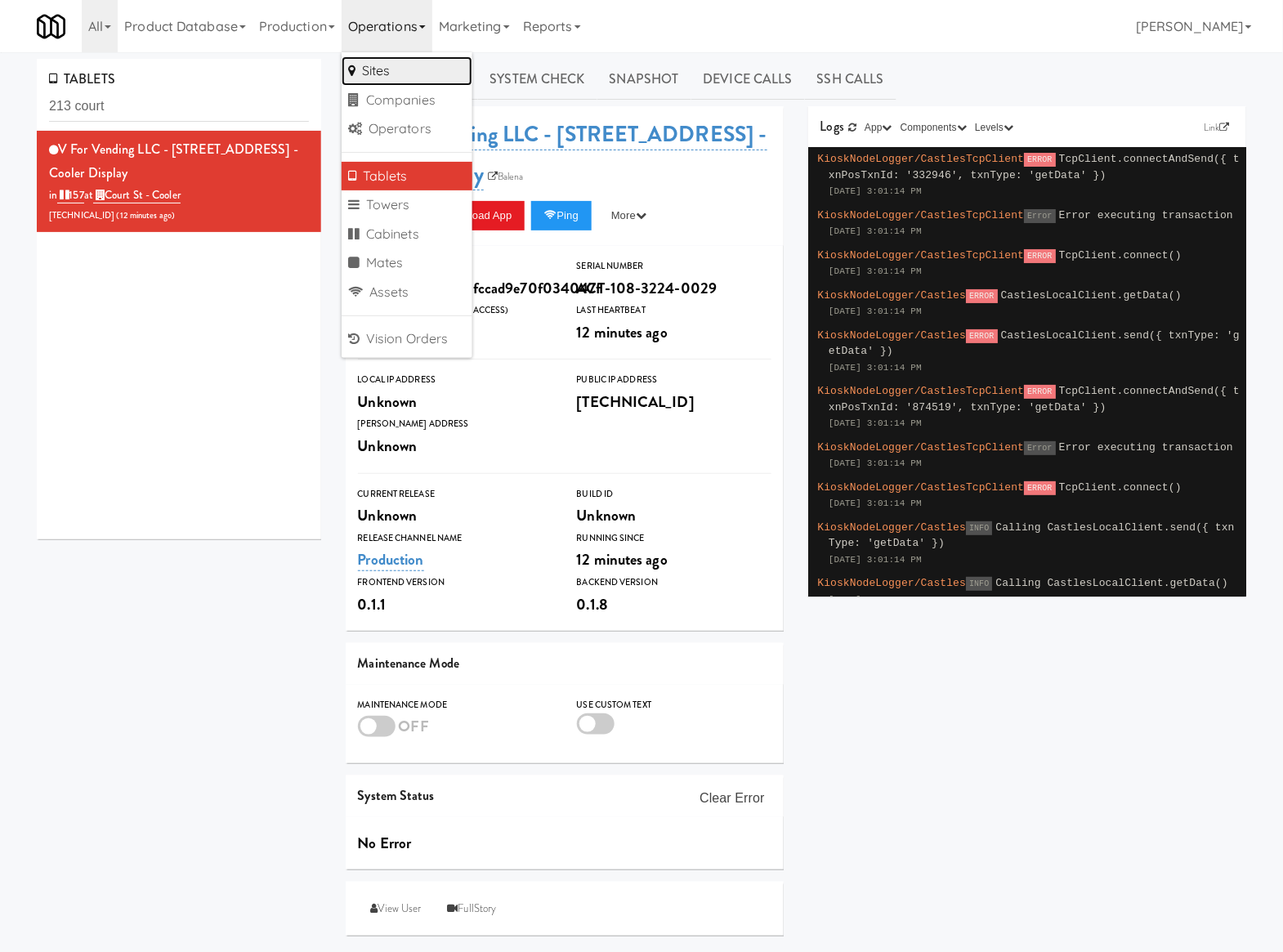
click at [413, 62] on link "Sites" at bounding box center [407, 71] width 131 height 29
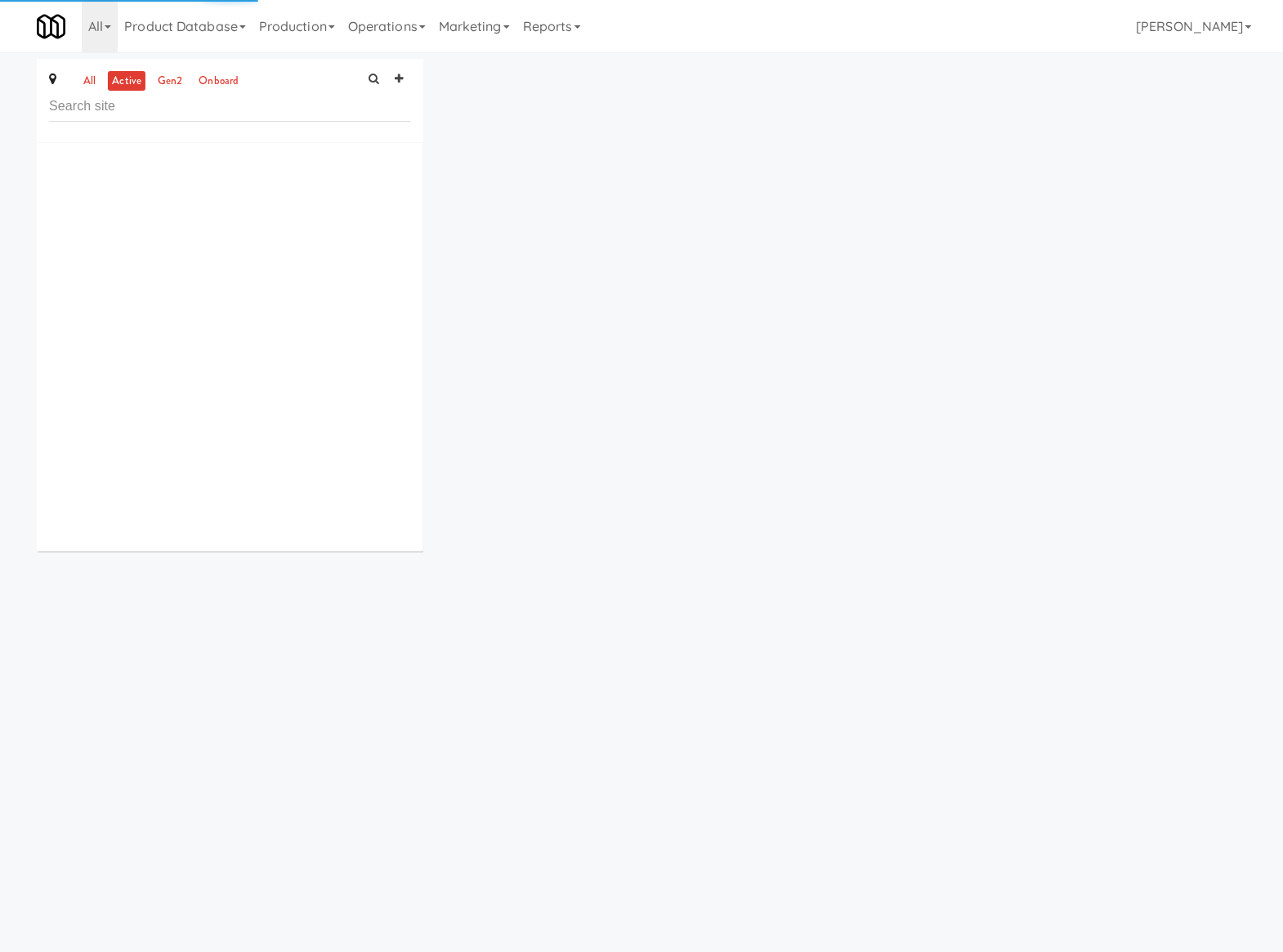
click at [96, 105] on input "text" at bounding box center [230, 107] width 362 height 30
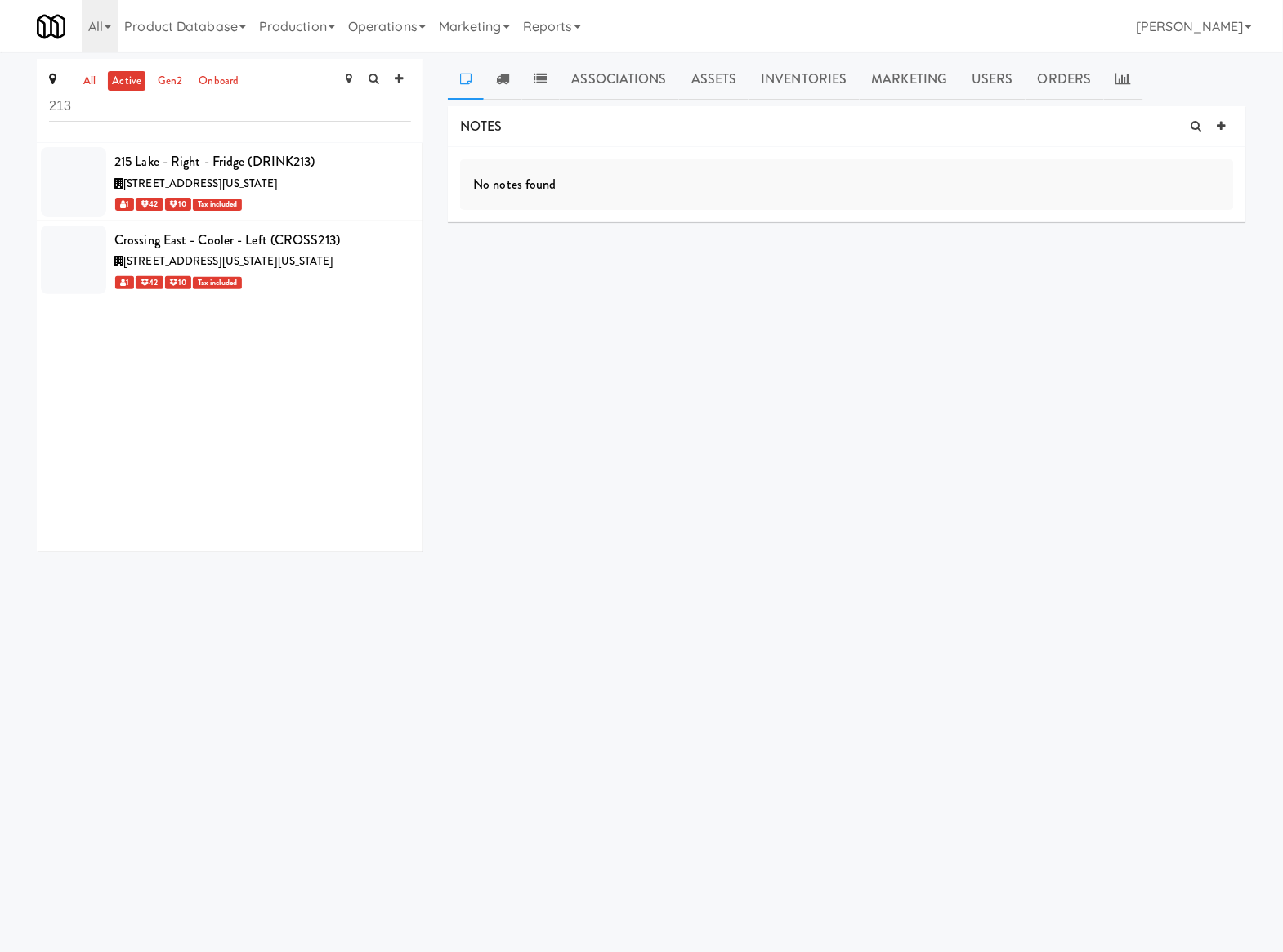
click at [193, 109] on input "213" at bounding box center [230, 107] width 362 height 30
click at [194, 109] on input "213" at bounding box center [230, 107] width 362 height 30
click at [197, 109] on input "213" at bounding box center [230, 107] width 362 height 30
click at [219, 108] on input "213" at bounding box center [230, 107] width 362 height 30
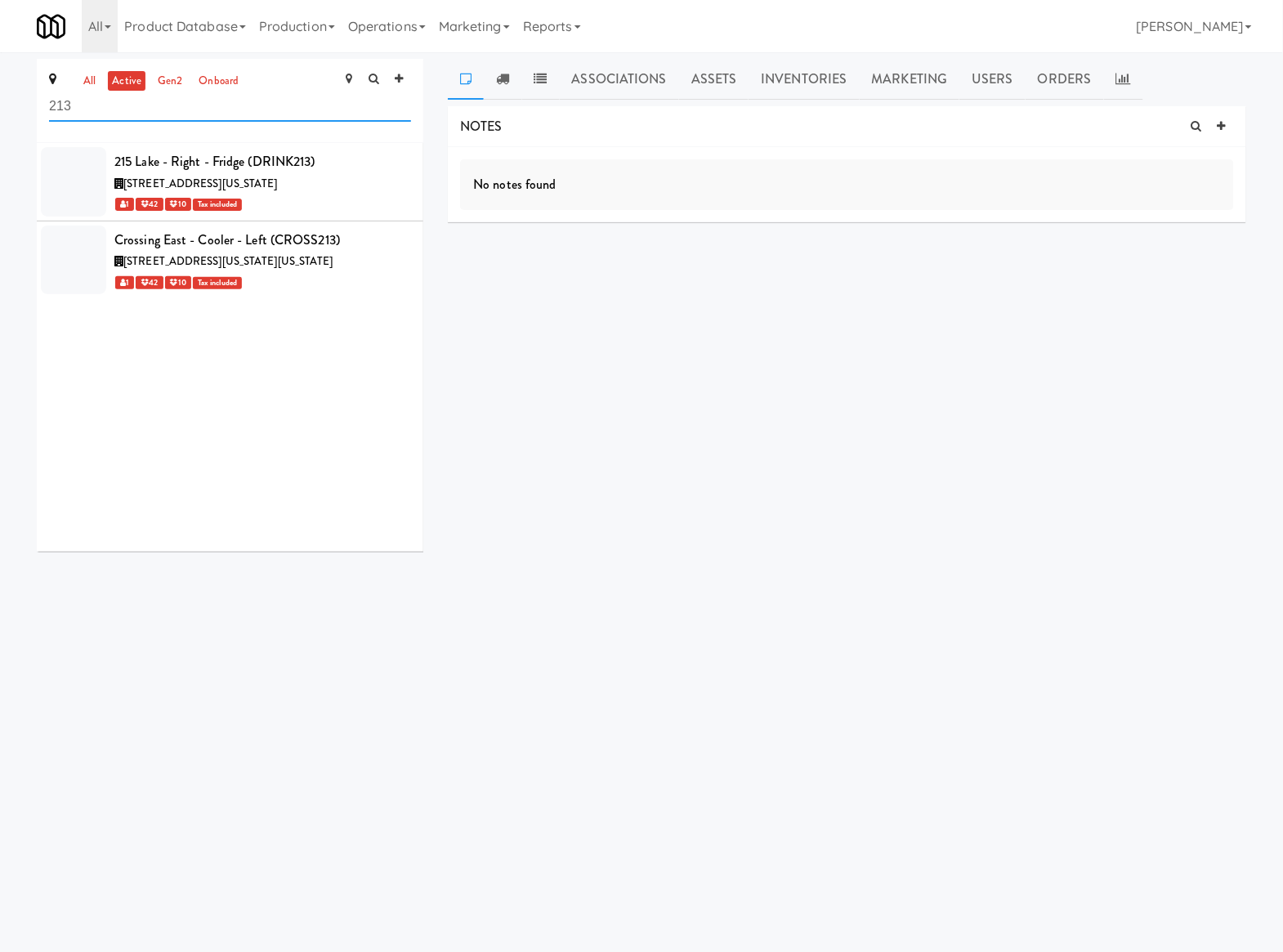
click at [219, 108] on input "213" at bounding box center [230, 107] width 362 height 30
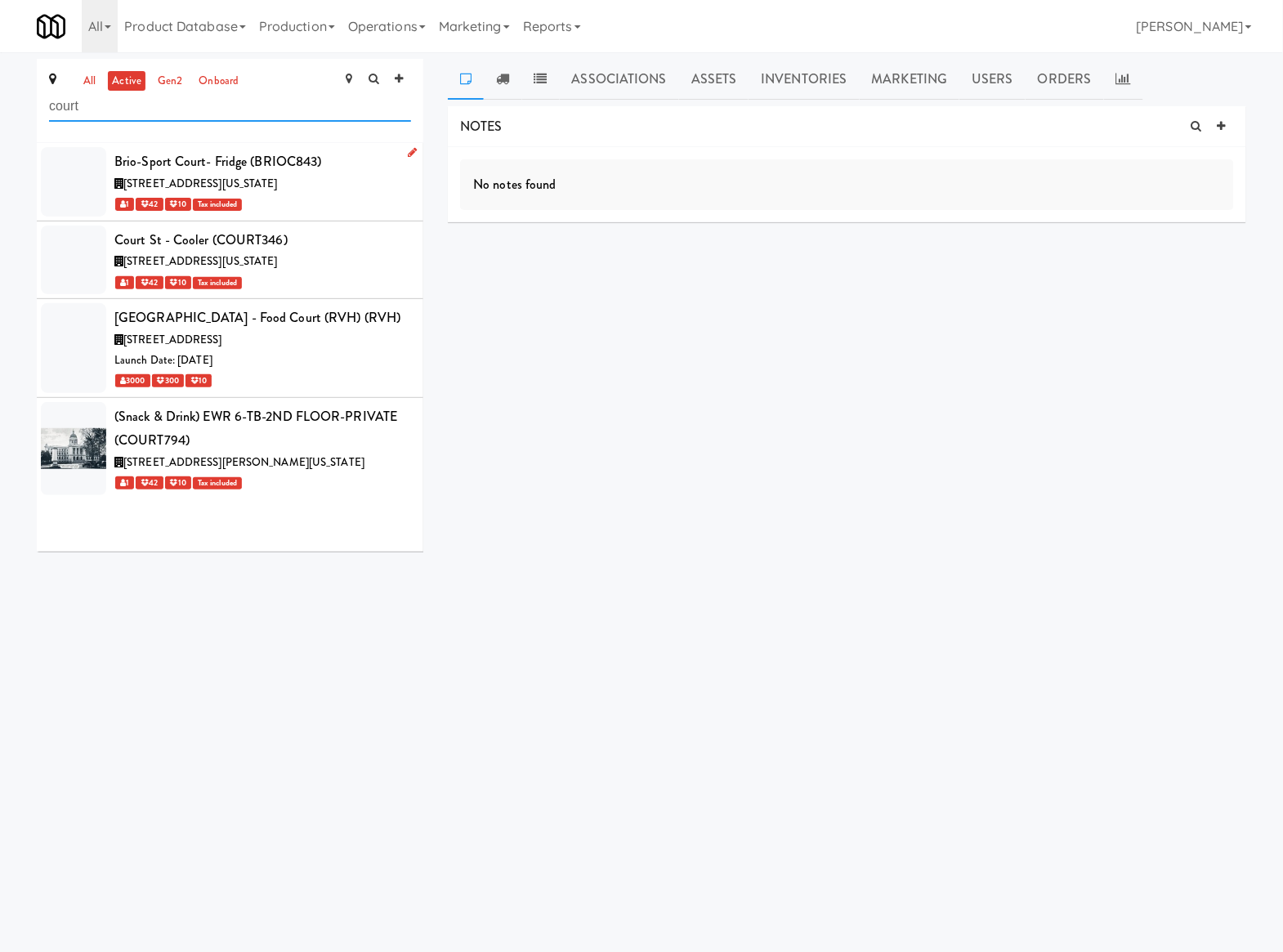
type input "court"
click at [341, 220] on li "Brio-Sport Court- Fridge (BRIOC843) 11170 Northeast 10th Street, Bellevue Washi…" at bounding box center [230, 182] width 386 height 79
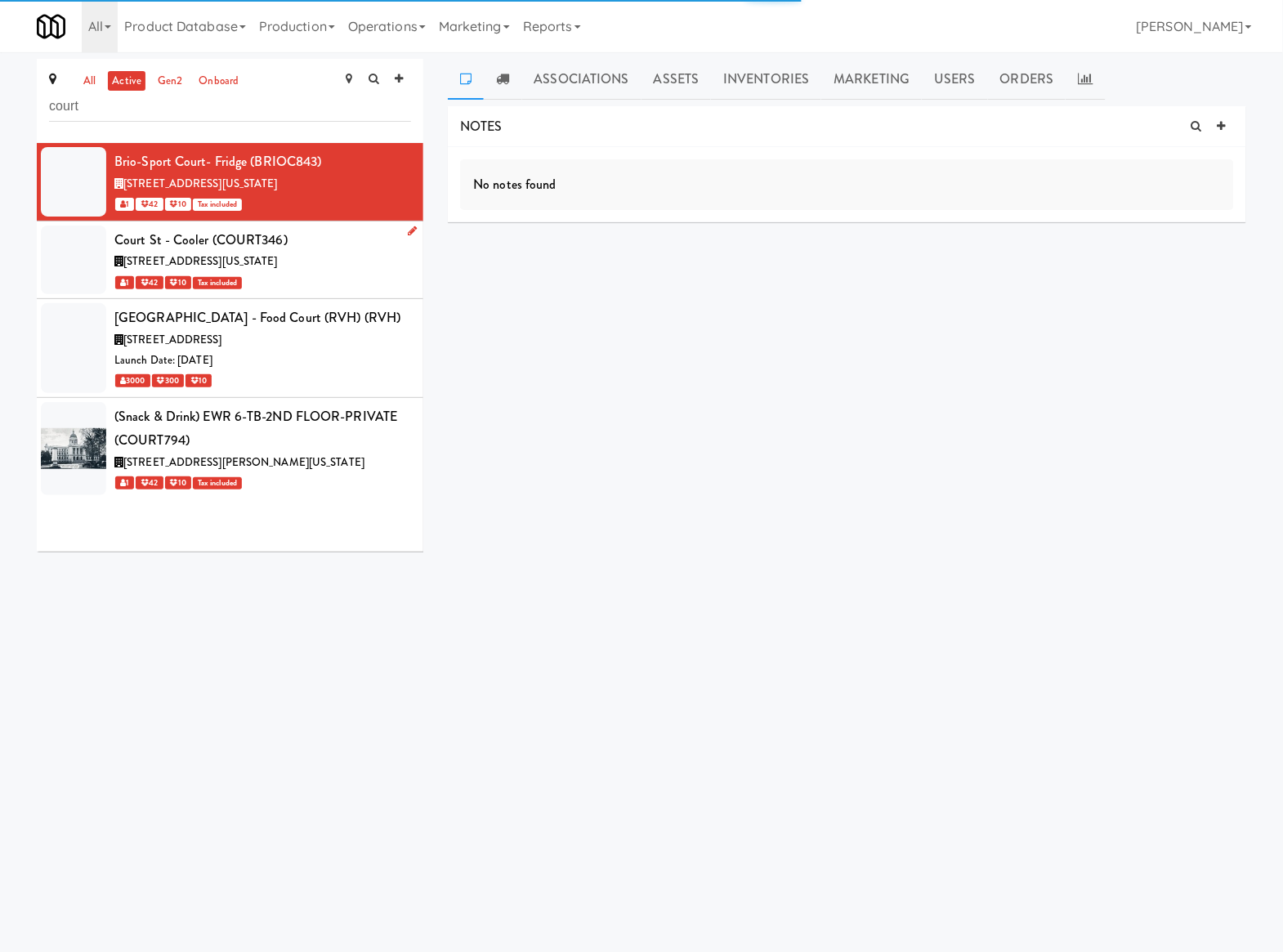
click at [349, 232] on div "Court St - Cooler (COURT346)" at bounding box center [263, 240] width 296 height 25
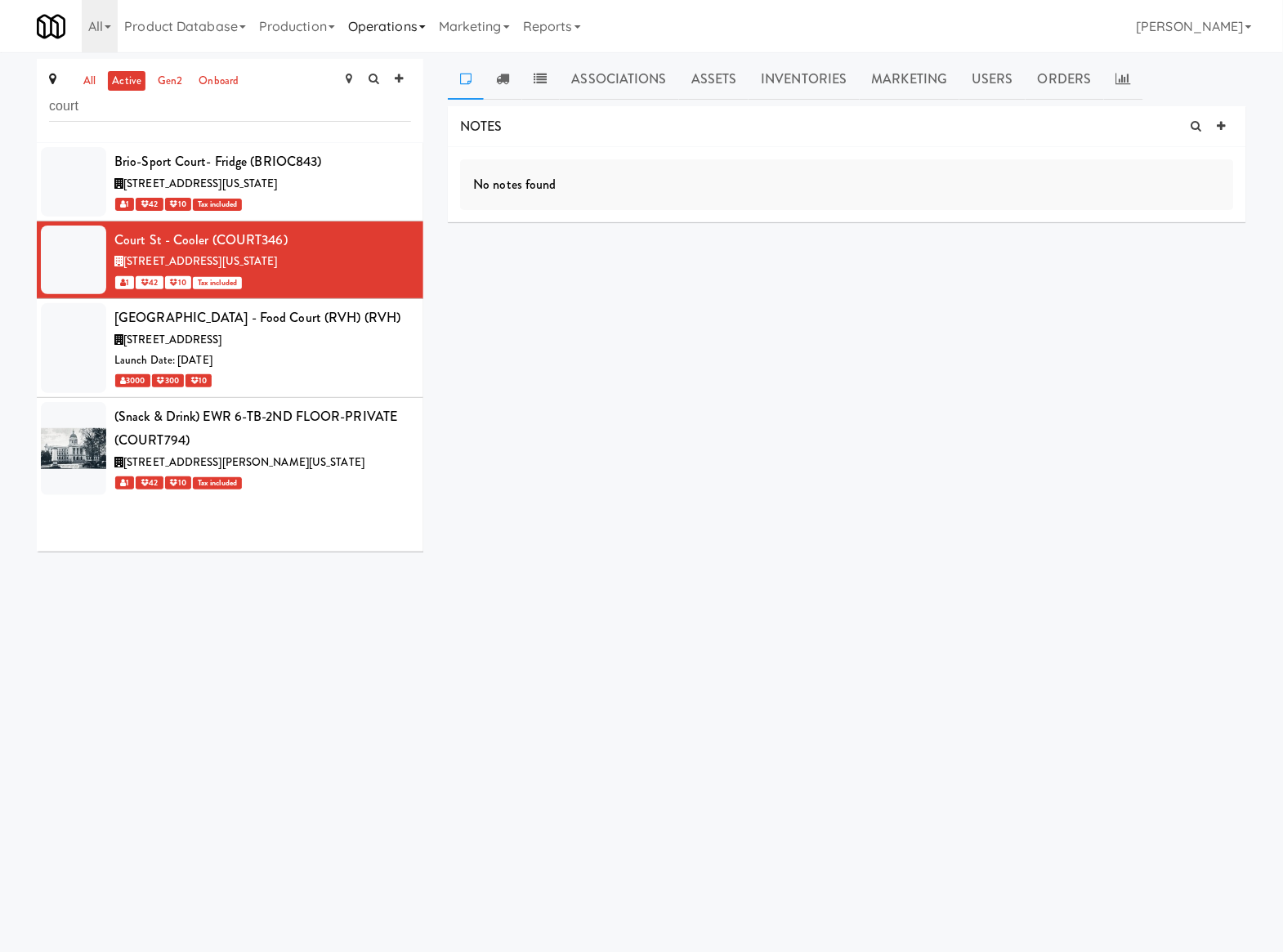
click at [413, 13] on link "Operations" at bounding box center [386, 26] width 91 height 52
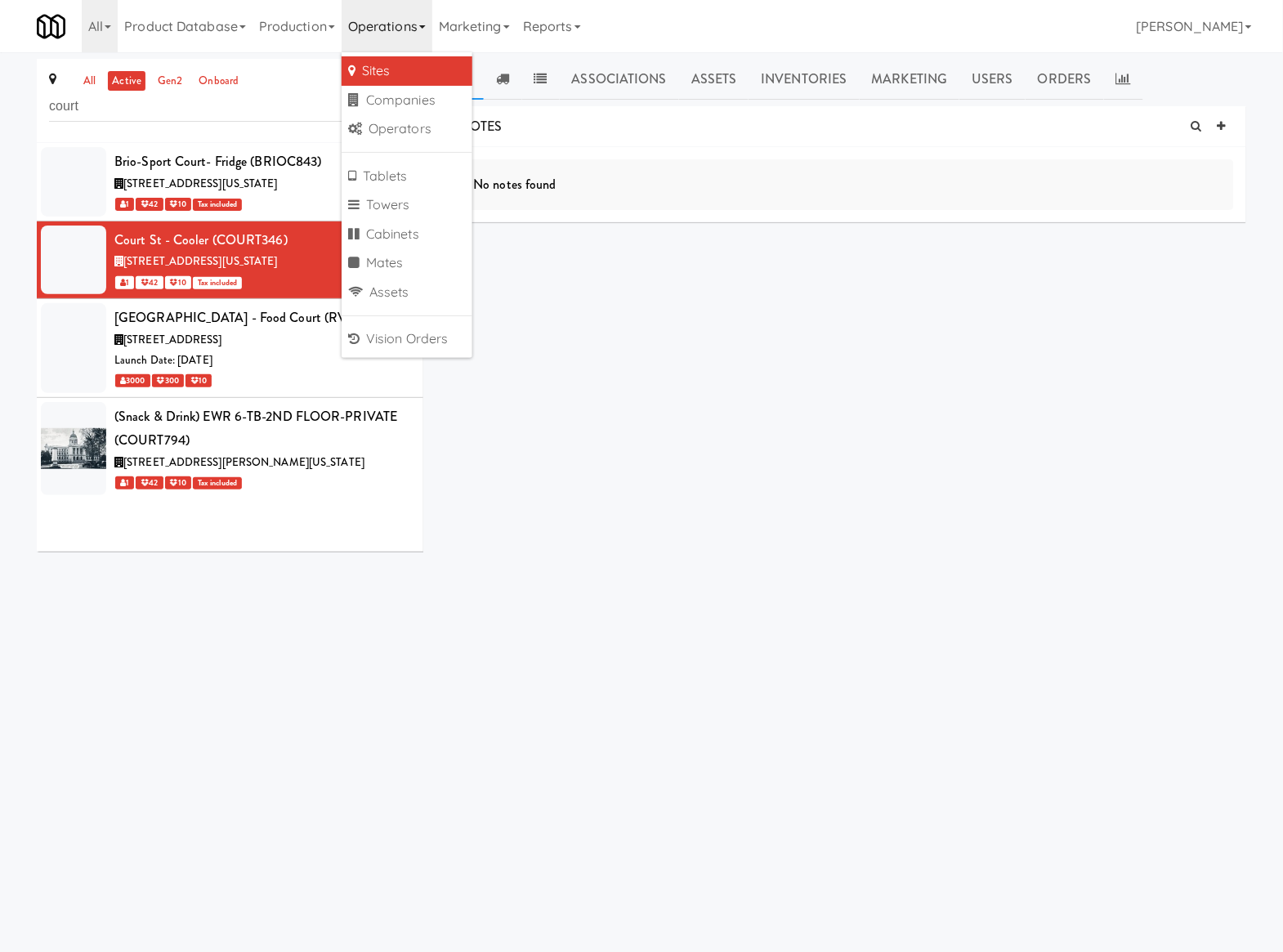
click at [426, 159] on ul "Sites Companies Operators Tablets Towers Cabinets Mates Assets Vision Orders" at bounding box center [407, 205] width 131 height 305
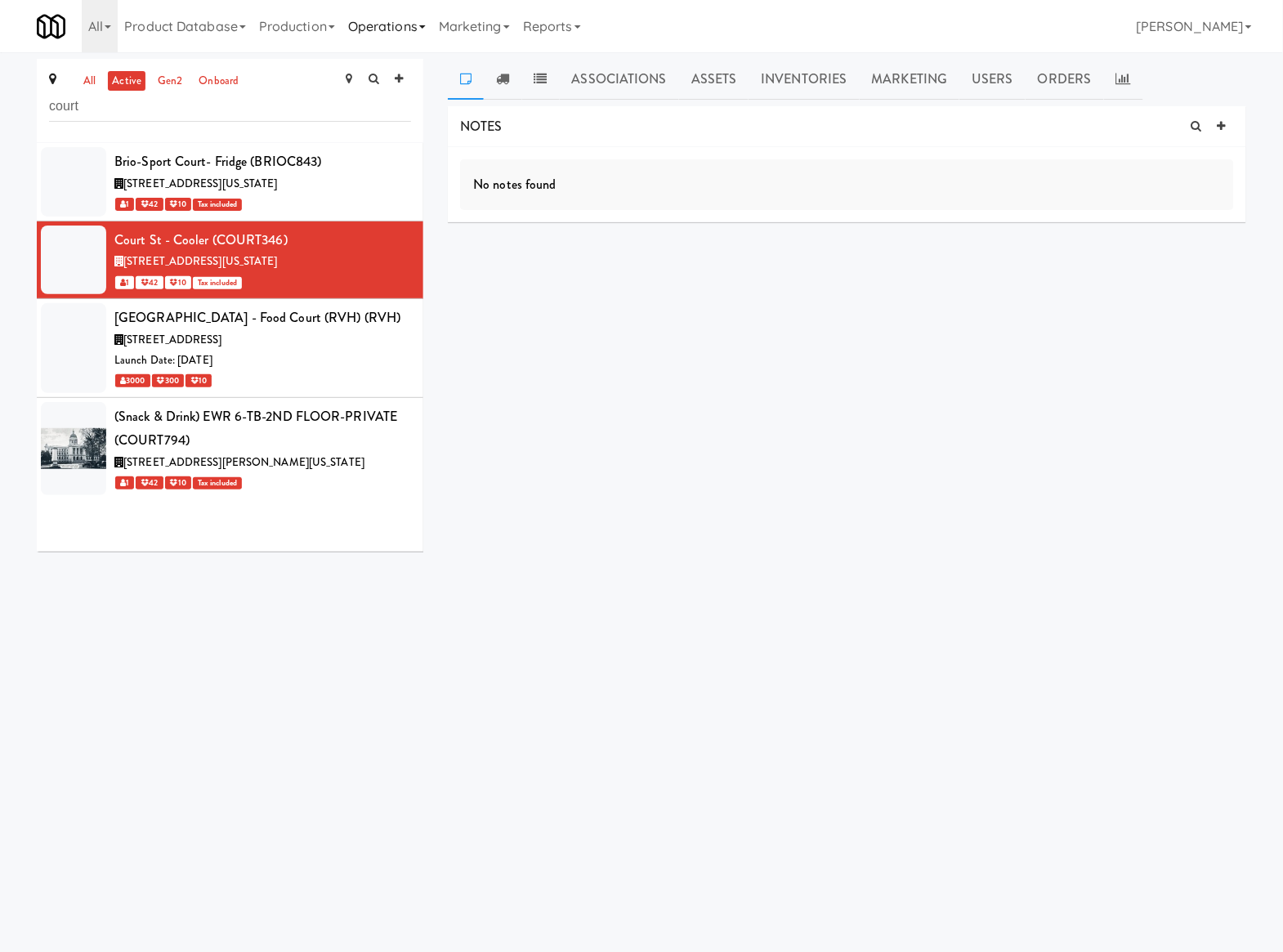
click at [367, 25] on link "Operations" at bounding box center [386, 26] width 91 height 52
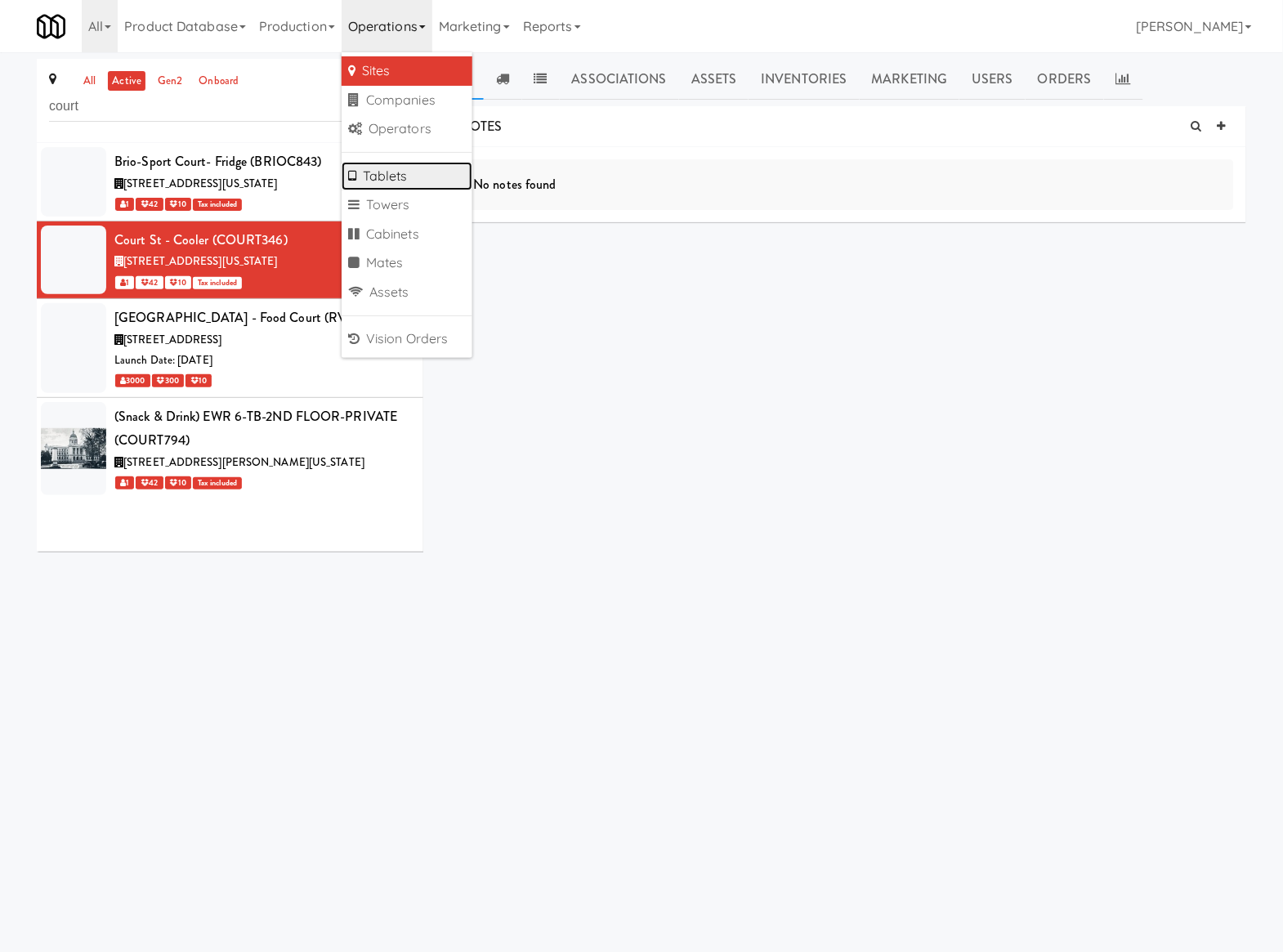
click at [409, 175] on link "Tablets" at bounding box center [407, 176] width 131 height 29
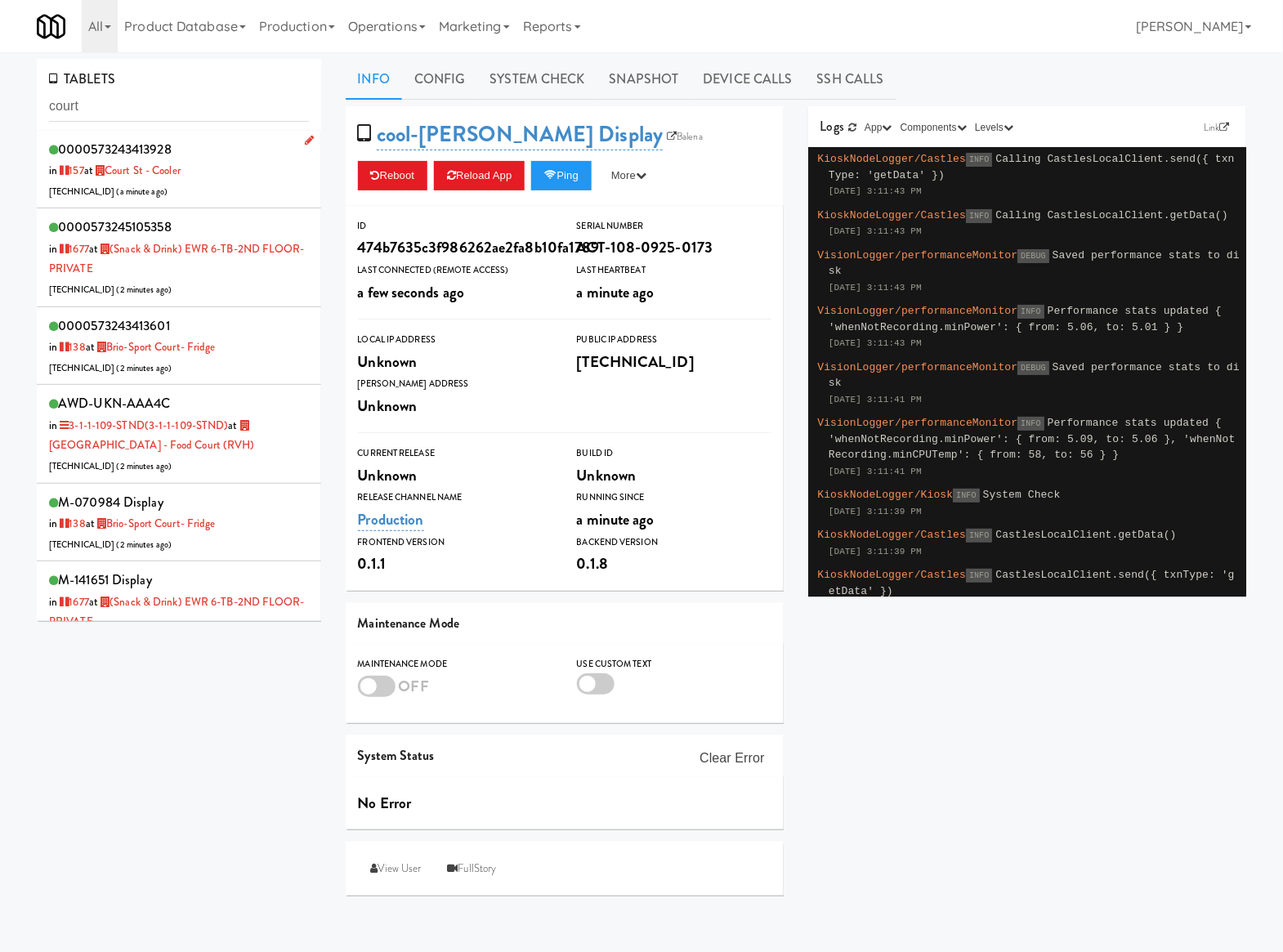
type input "court"
click at [242, 173] on div "0000573243413928 in 157 at Court St - Cooler 206.0.69.59 ( a minute ago )" at bounding box center [179, 169] width 260 height 64
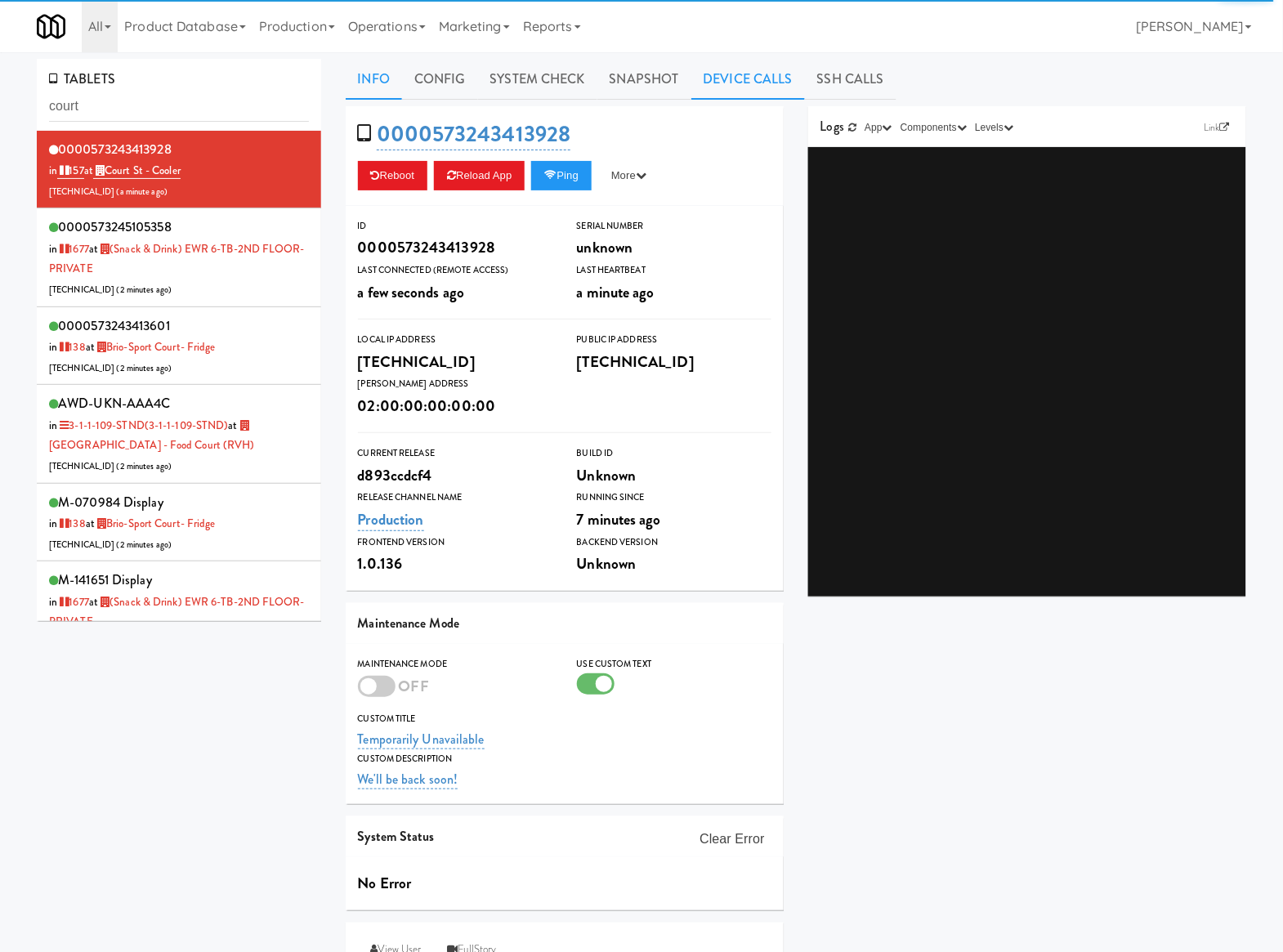
click at [743, 71] on link "Device Calls" at bounding box center [748, 79] width 114 height 41
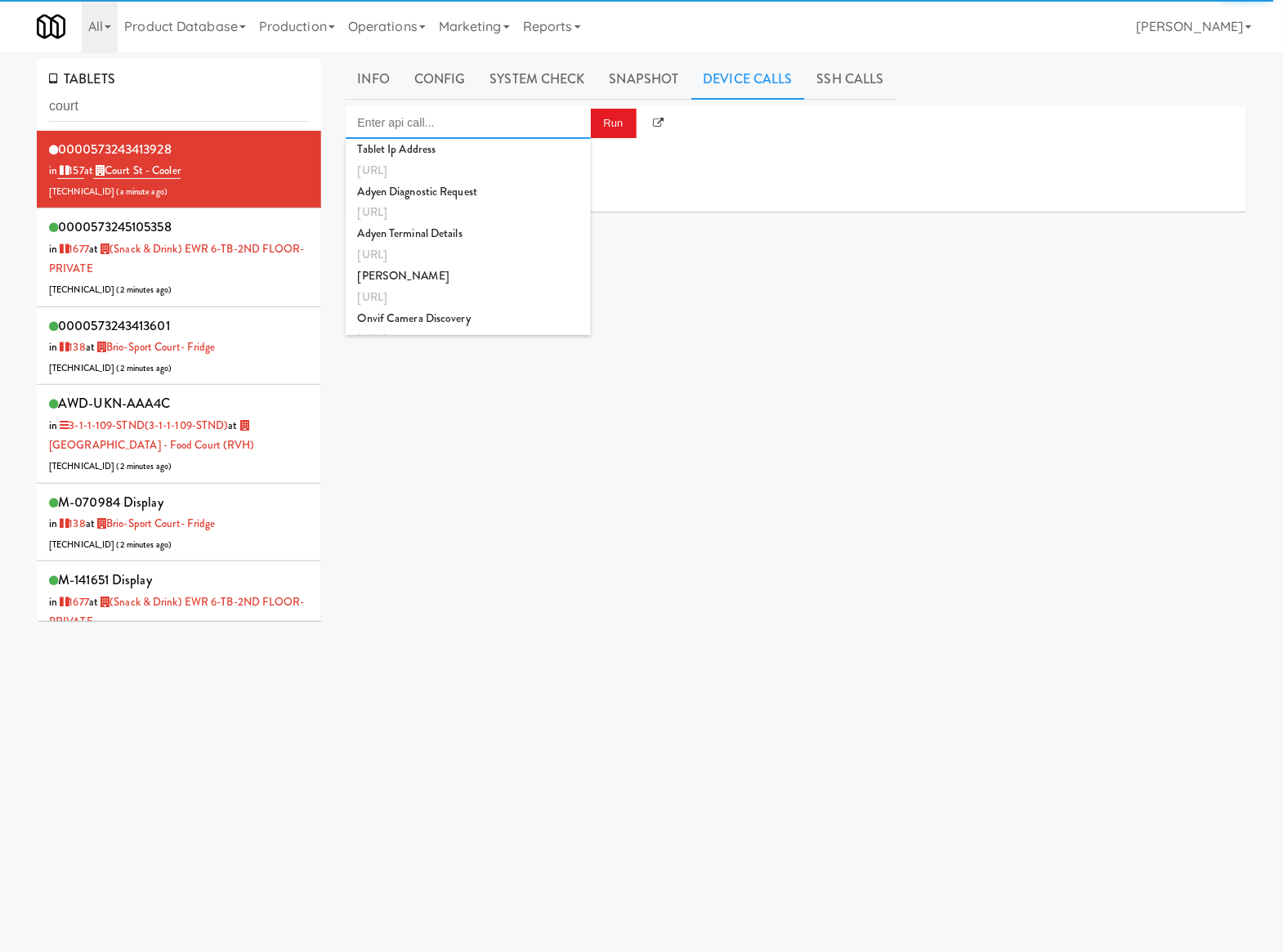
click at [570, 122] on input "Enter api call..." at bounding box center [469, 122] width 245 height 33
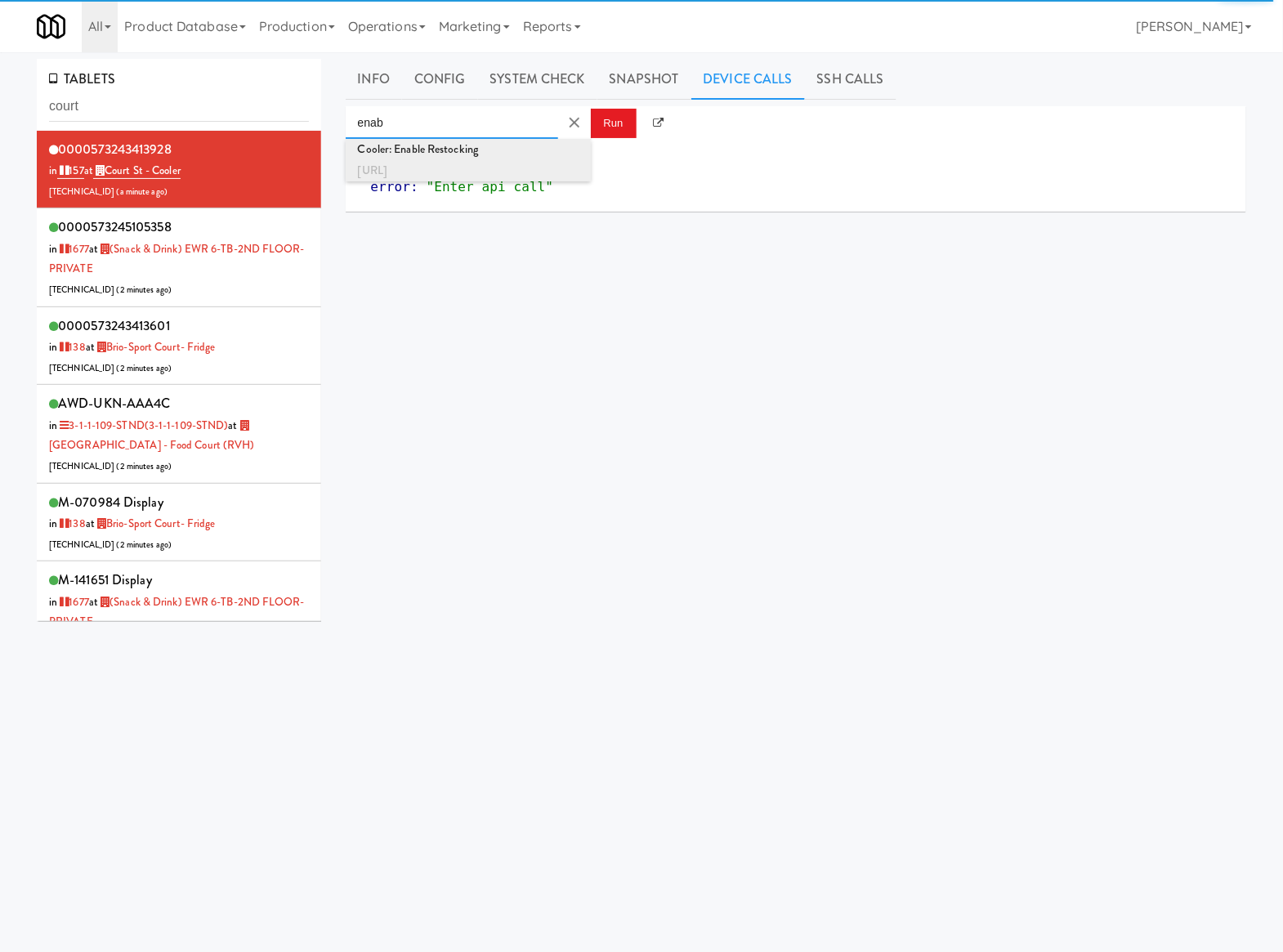
click at [556, 147] on div "Cooler: Enable Restocking" at bounding box center [469, 149] width 221 height 21
type input "Cooler: Enable Restocking"
click at [611, 127] on button "Run" at bounding box center [614, 123] width 46 height 29
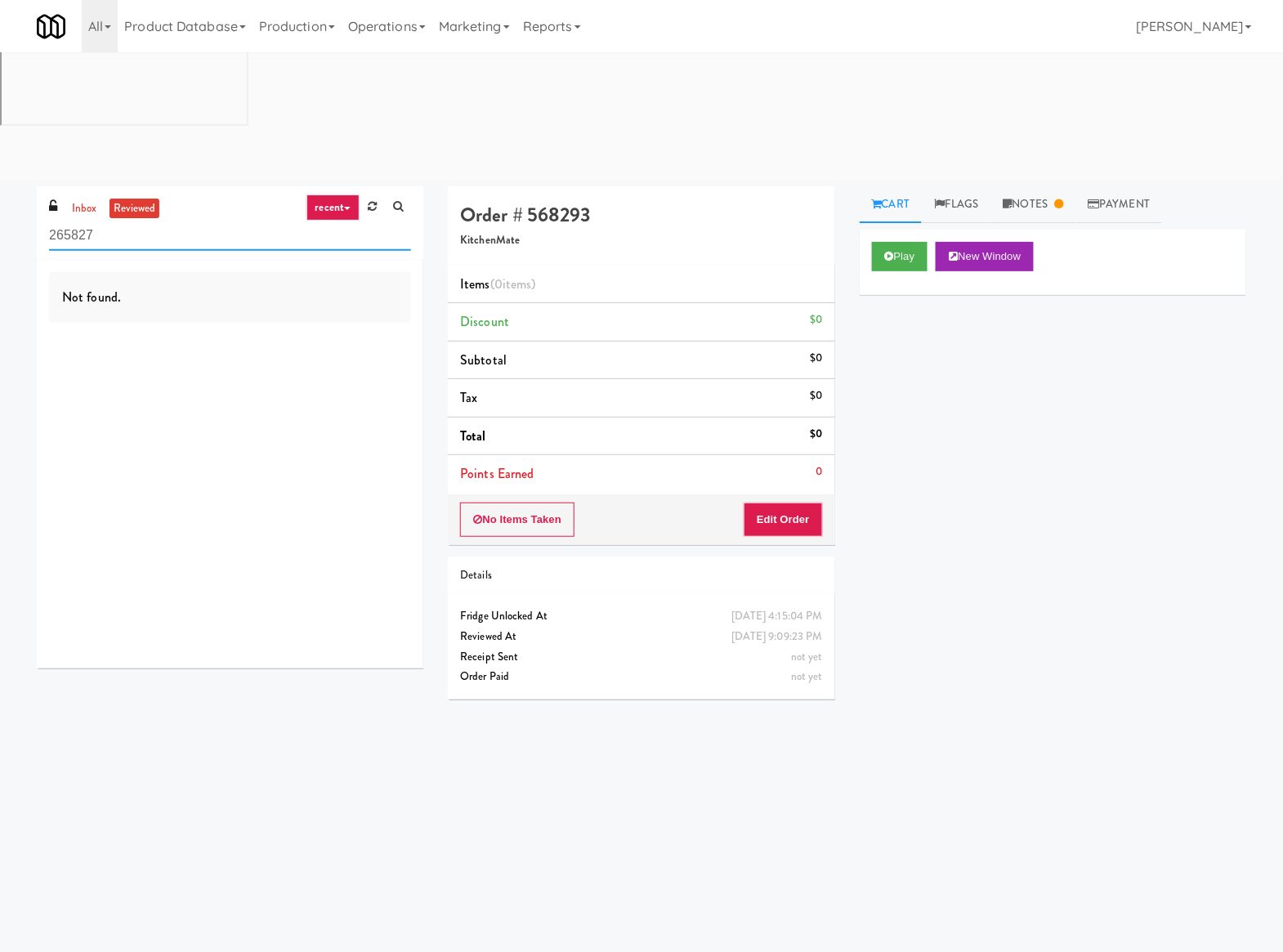
click at [163, 221] on input "265827" at bounding box center [230, 236] width 362 height 30
click at [93, 199] on link "inbox" at bounding box center [85, 208] width 34 height 20
click at [92, 221] on input "265827" at bounding box center [230, 236] width 362 height 30
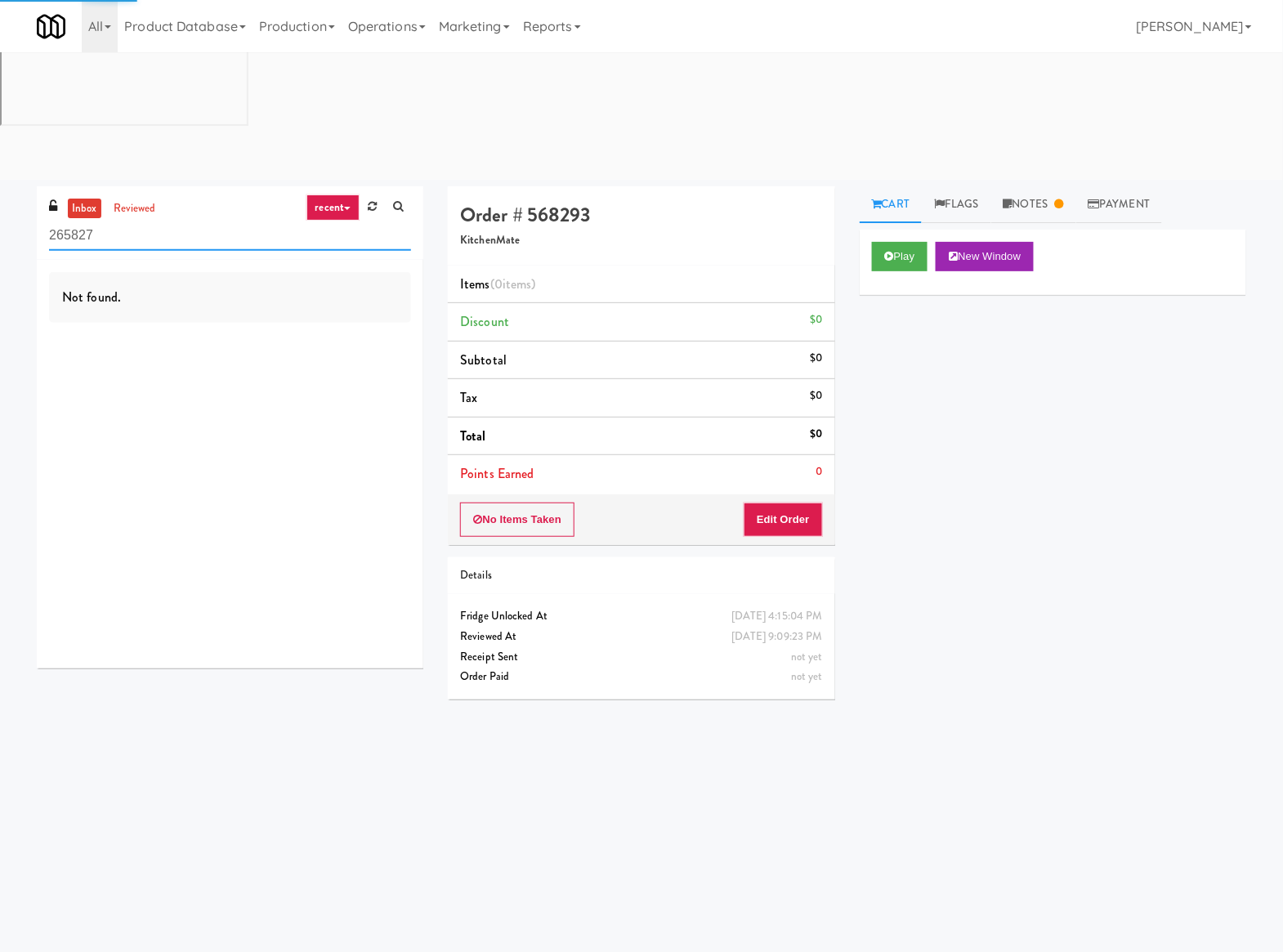
click at [93, 221] on input "265827" at bounding box center [230, 236] width 362 height 30
type input "213"
click at [121, 199] on link "reviewed" at bounding box center [134, 208] width 50 height 20
